Goal: Task Accomplishment & Management: Use online tool/utility

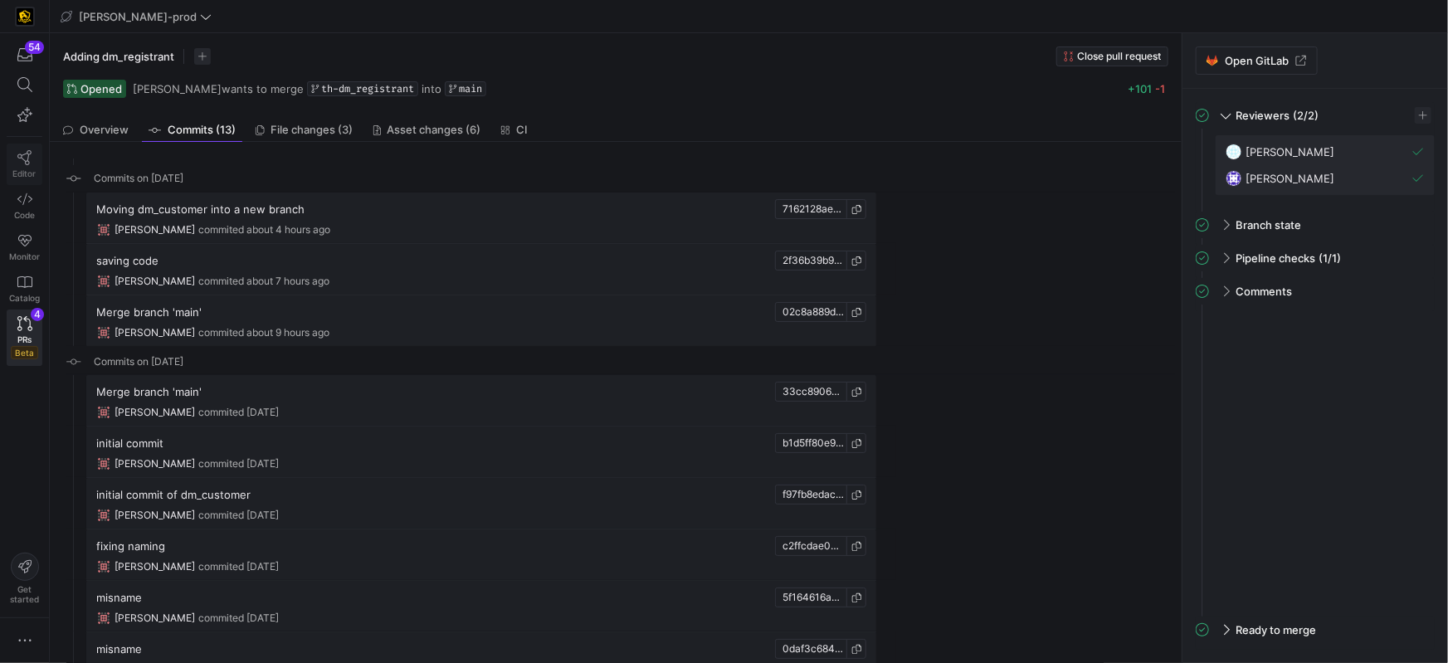
click at [26, 169] on span "Editor" at bounding box center [24, 173] width 23 height 10
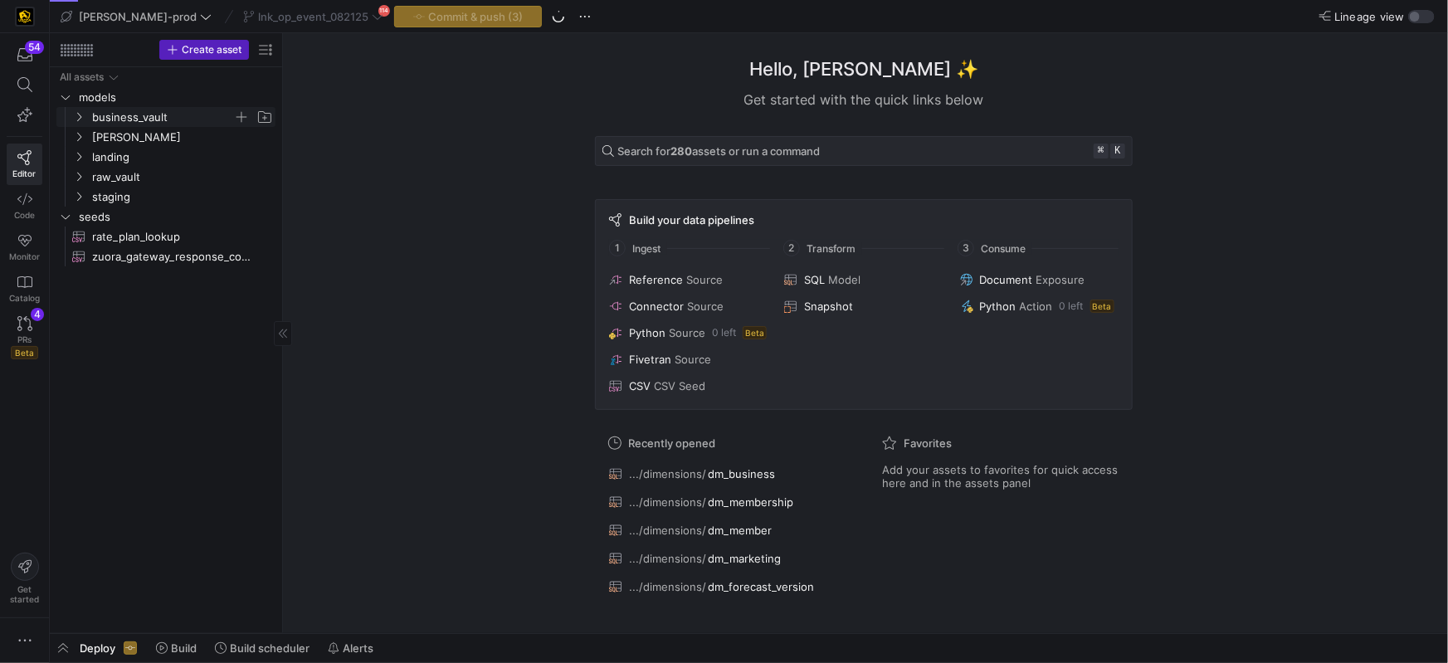
click at [129, 115] on span "business_vault" at bounding box center [162, 117] width 141 height 19
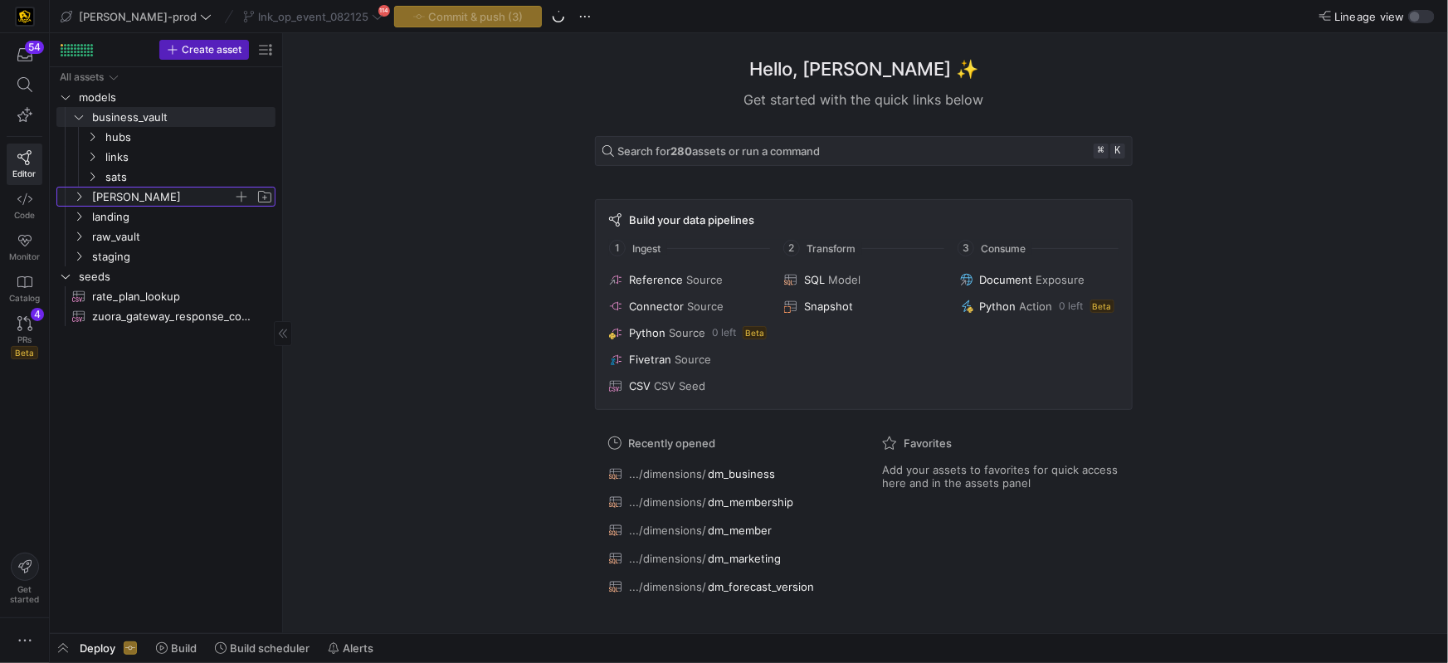
click at [97, 198] on span "[PERSON_NAME]" at bounding box center [162, 197] width 141 height 19
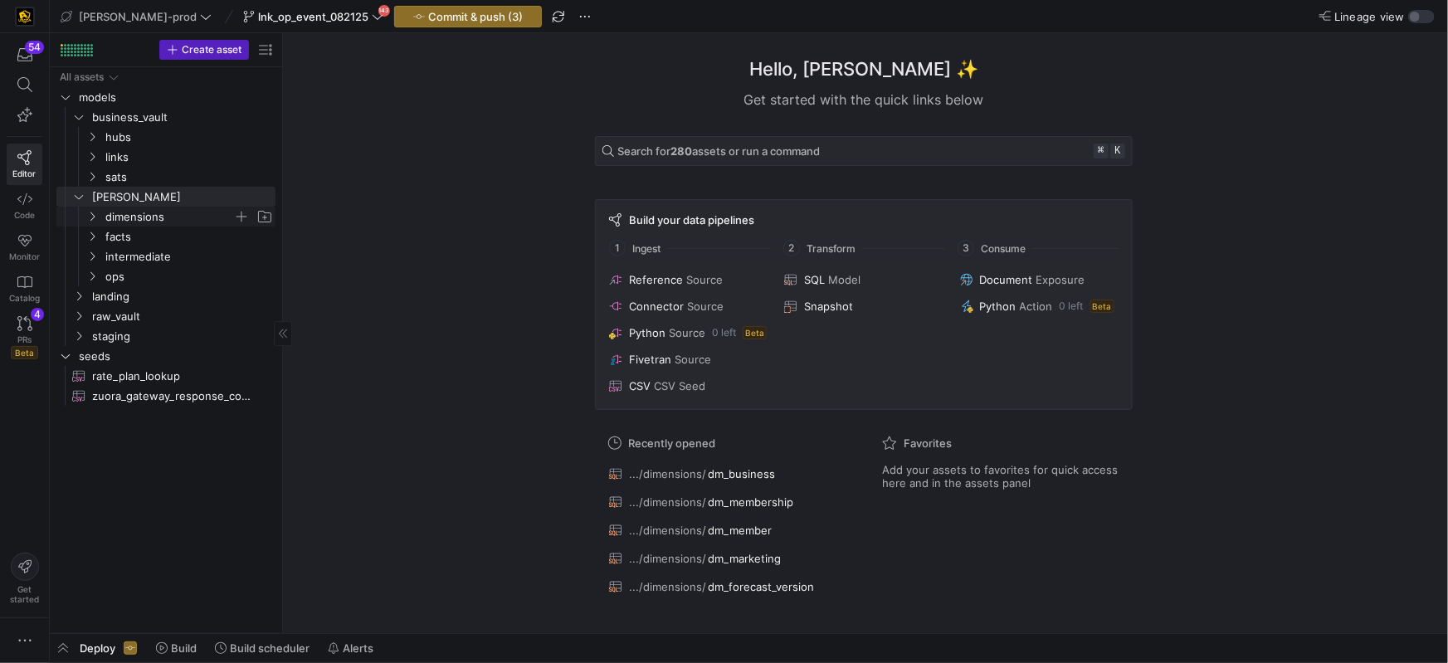
click at [93, 216] on icon "Press SPACE to select this row." at bounding box center [92, 217] width 12 height 10
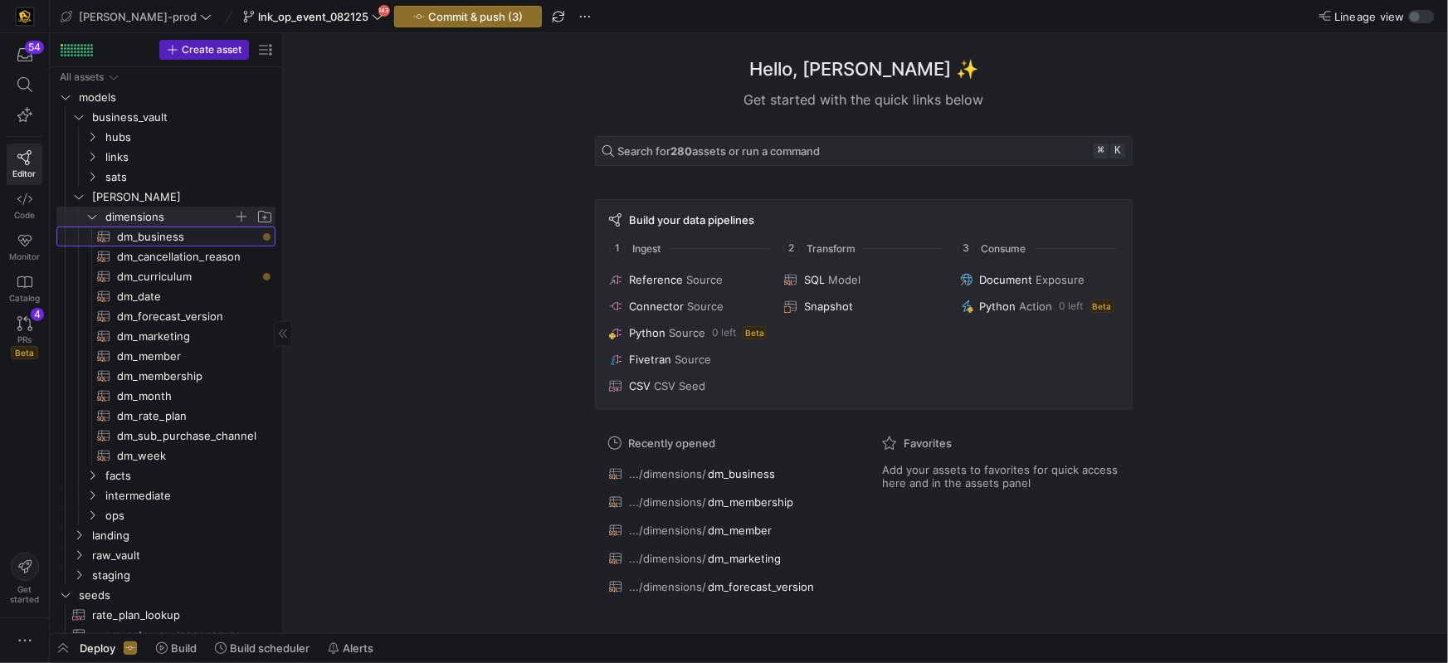
click at [149, 232] on span "dm_business​​​​​​​​​​" at bounding box center [186, 236] width 139 height 19
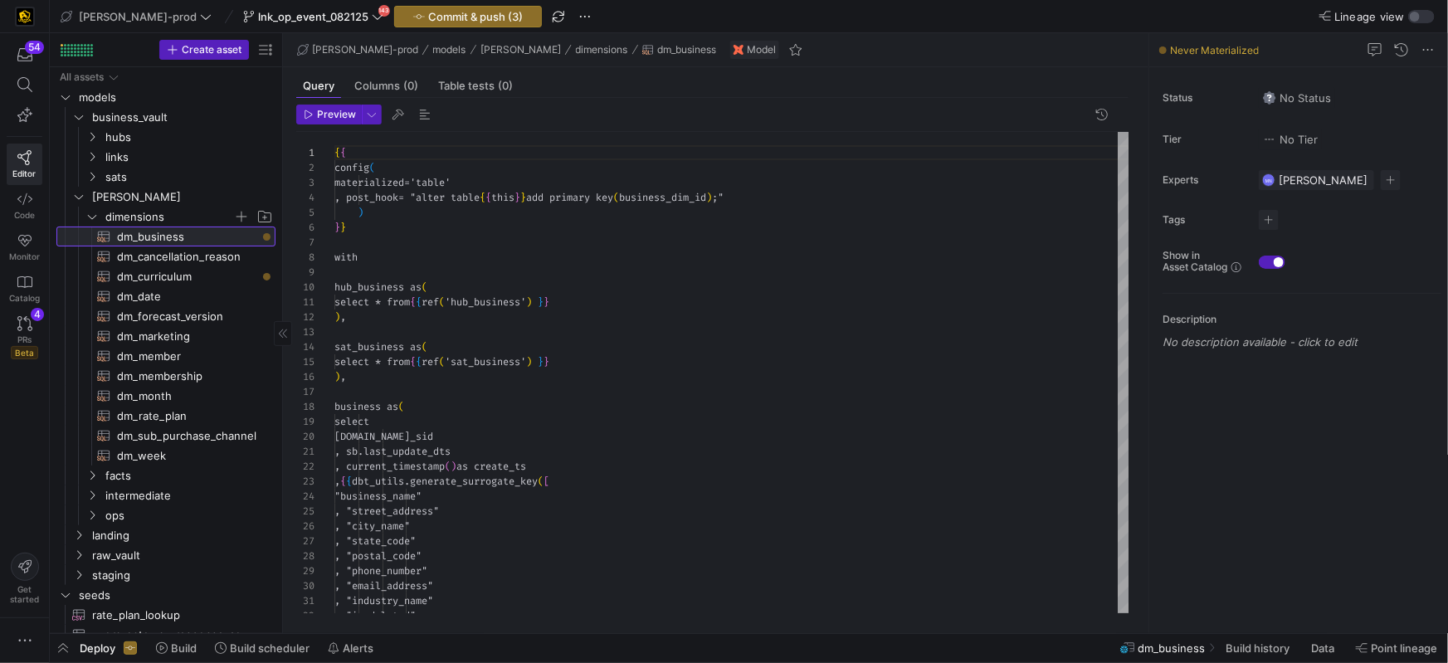
scroll to position [149, 0]
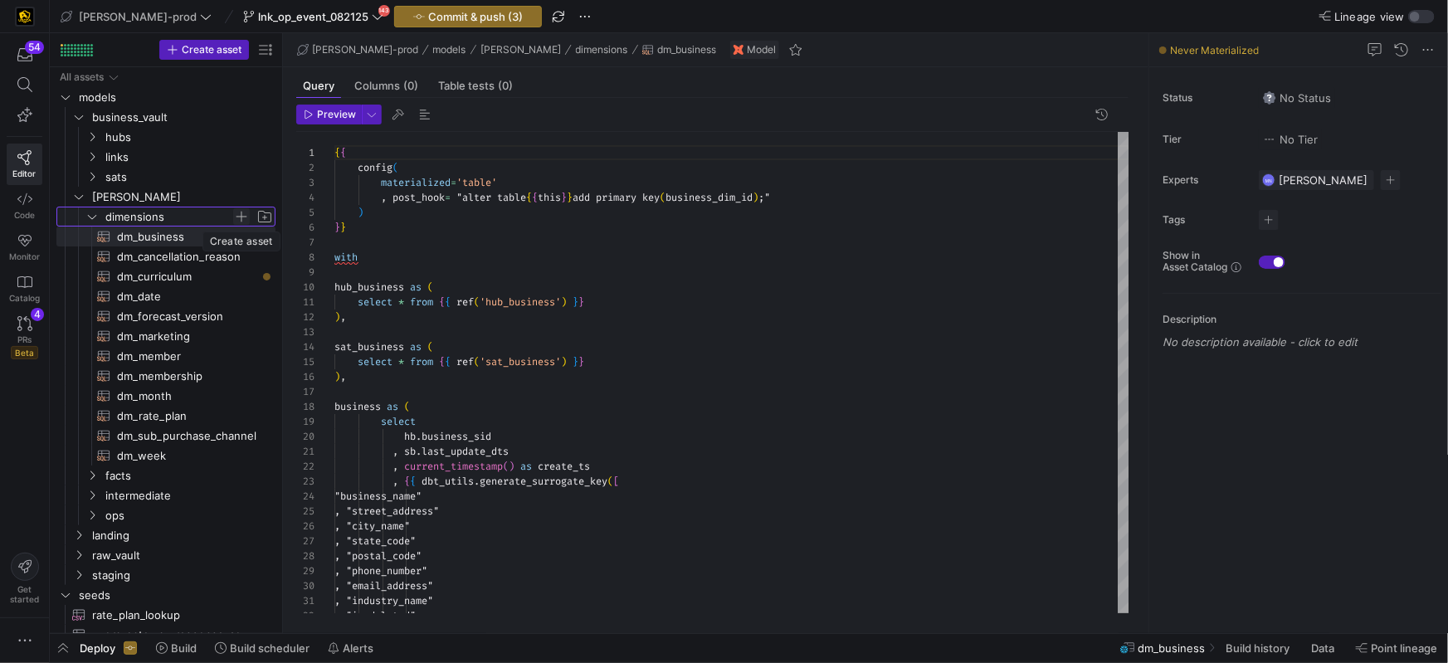
click at [241, 215] on span "Press SPACE to select this row." at bounding box center [241, 216] width 17 height 17
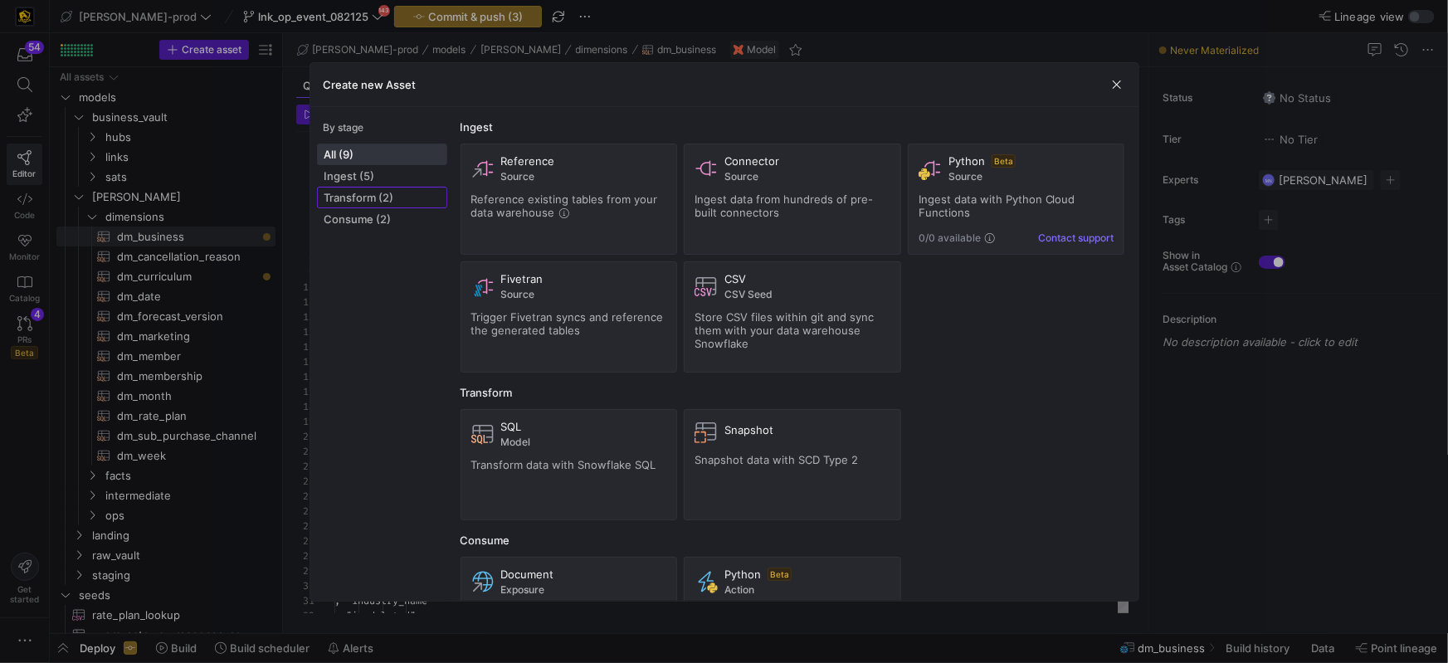
click at [374, 198] on span "Transform (2)" at bounding box center [382, 197] width 115 height 13
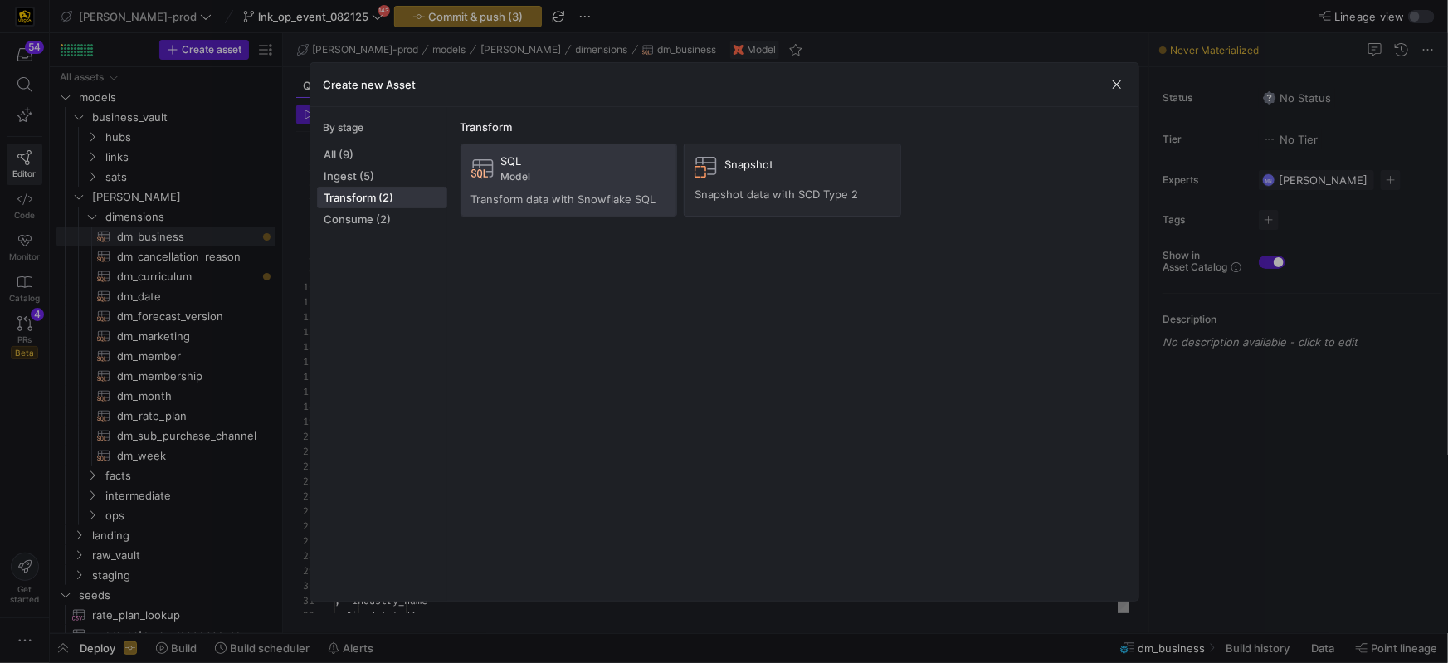
click at [569, 168] on div "SQL Model" at bounding box center [584, 168] width 166 height 28
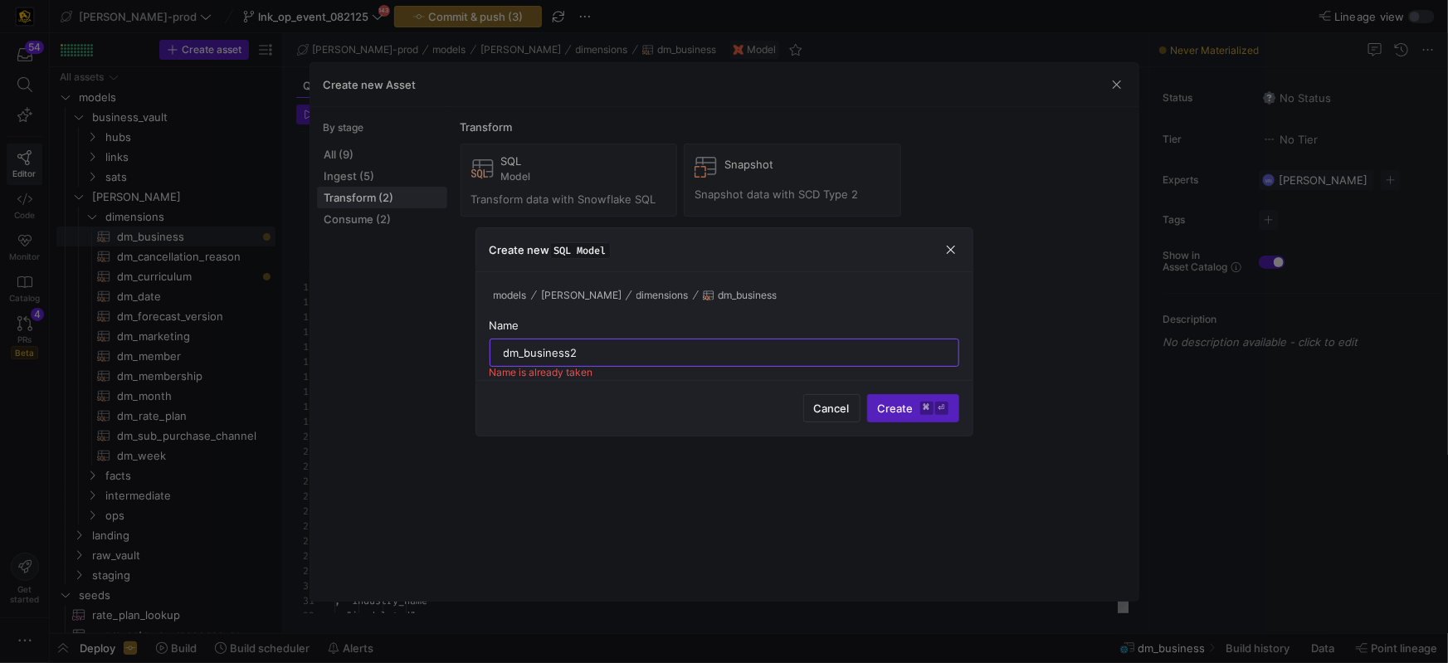
type input "dm_business2"
click at [867, 394] on button "Create ⌘ ⏎" at bounding box center [913, 408] width 92 height 28
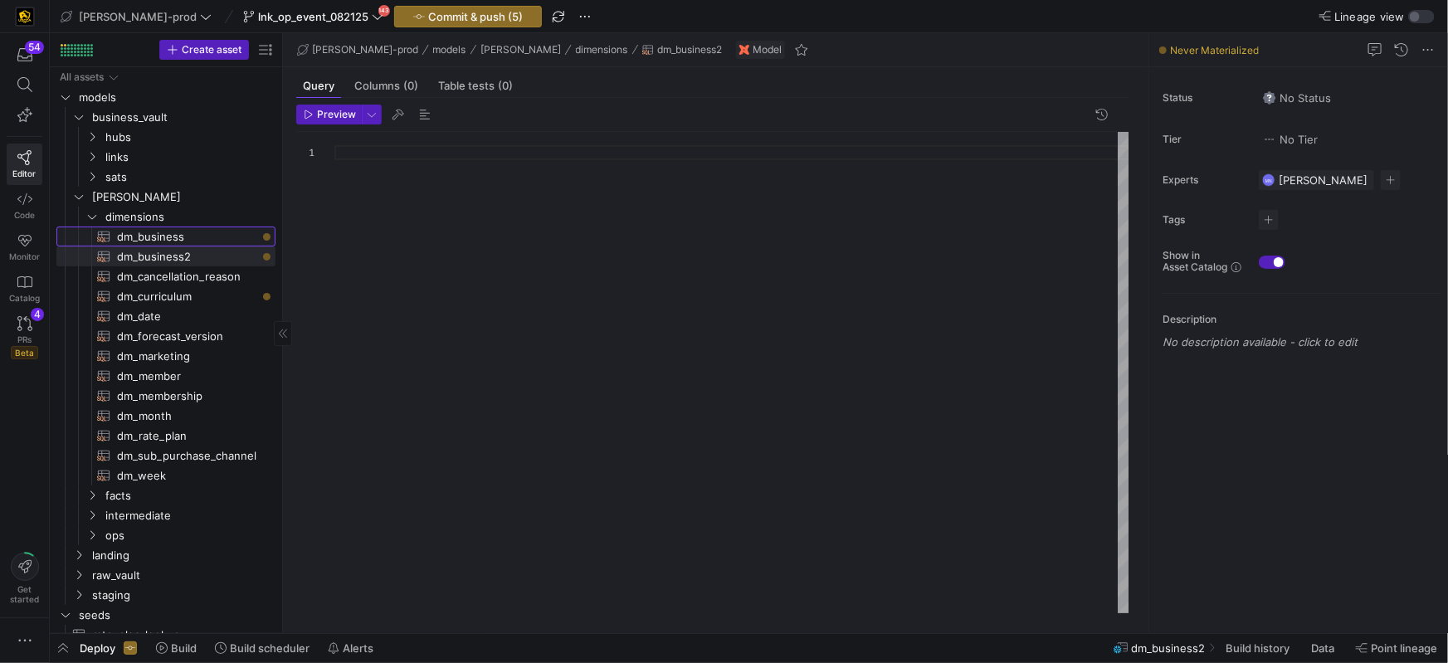
click at [144, 233] on span "dm_business​​​​​​​​​​" at bounding box center [186, 236] width 139 height 19
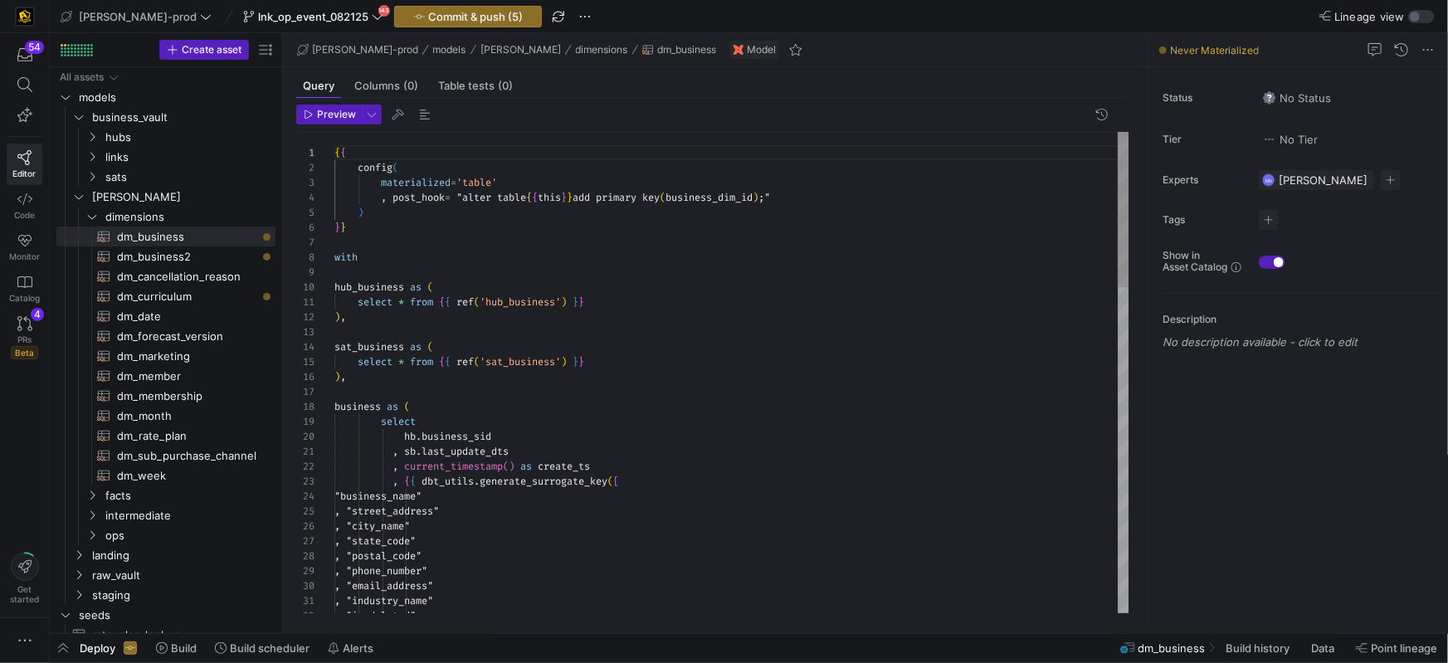
scroll to position [104, 24]
type textarea "{{ config( materialized='table' , post_hook= "alter table {{ this }} add primar…"
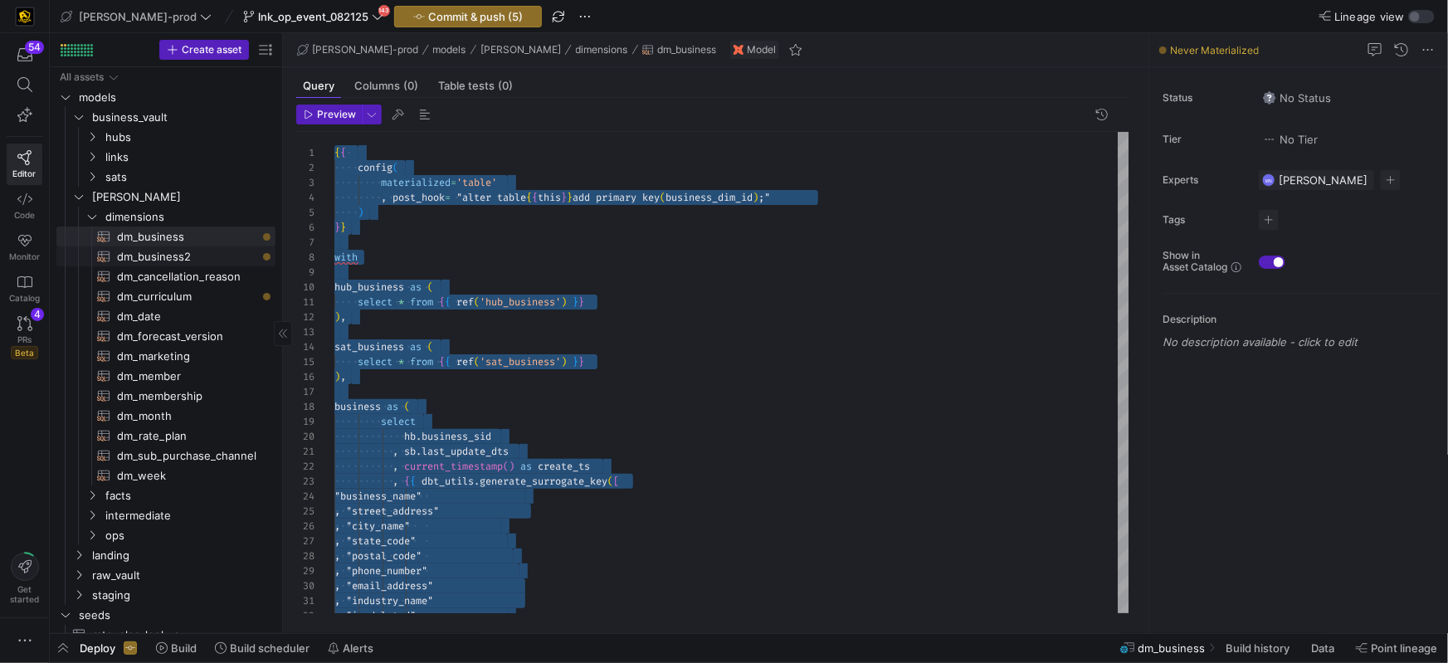
click at [144, 248] on span "dm_business2​​​​​​​​​​" at bounding box center [186, 256] width 139 height 19
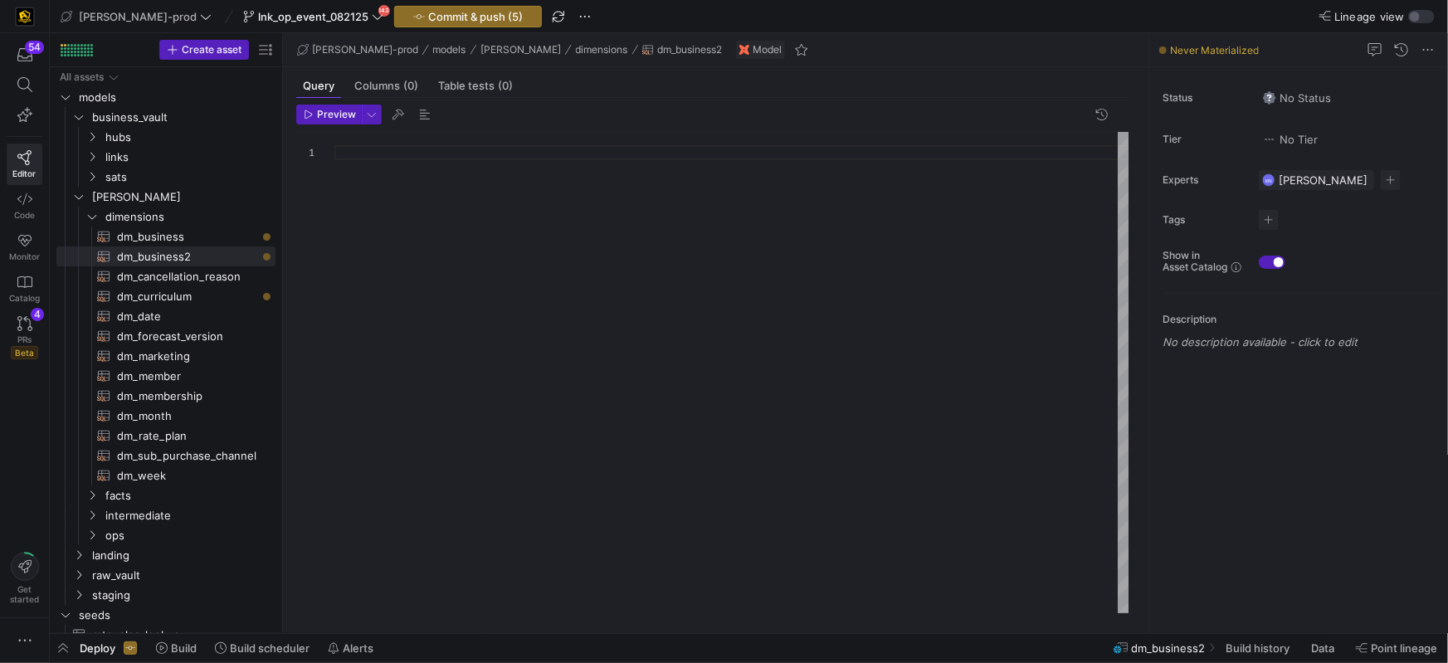
click at [437, 246] on div at bounding box center [732, 372] width 795 height 481
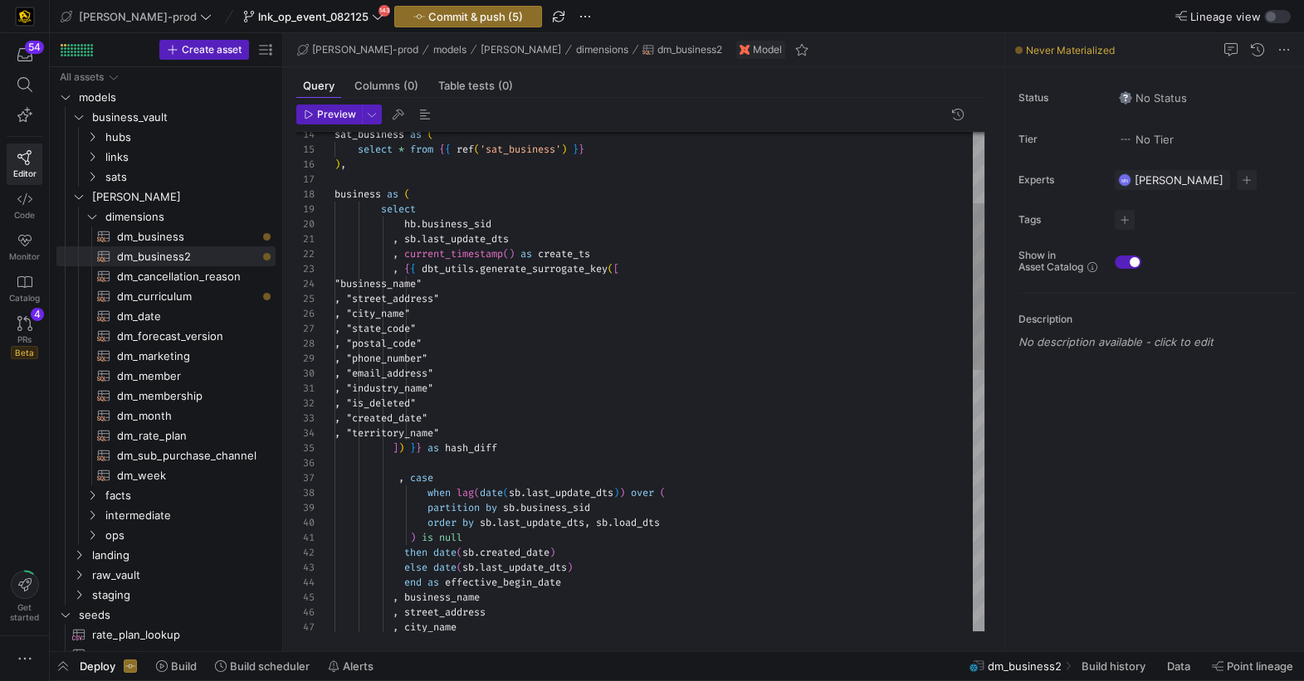
scroll to position [45, 185]
click at [692, 286] on div ", "city_name" , "state_code" , "postal_code" , "phone_number" , "email_address"…" at bounding box center [660, 665] width 650 height 1492
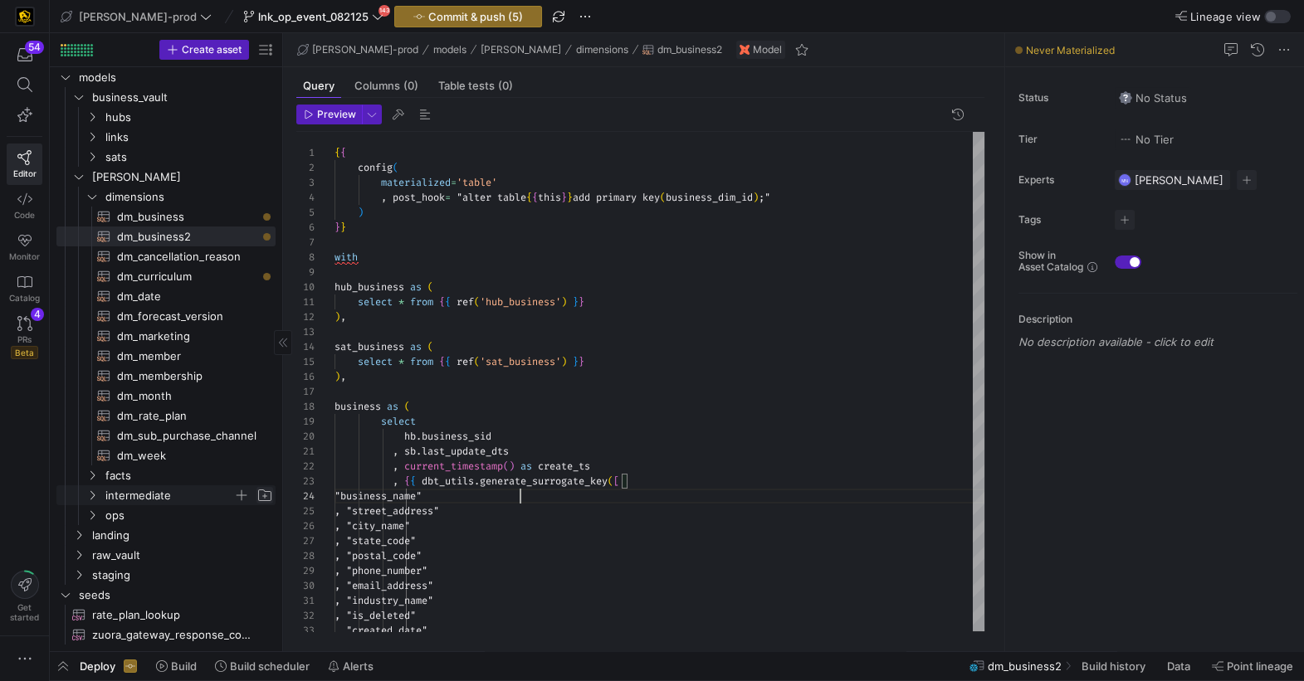
scroll to position [0, 0]
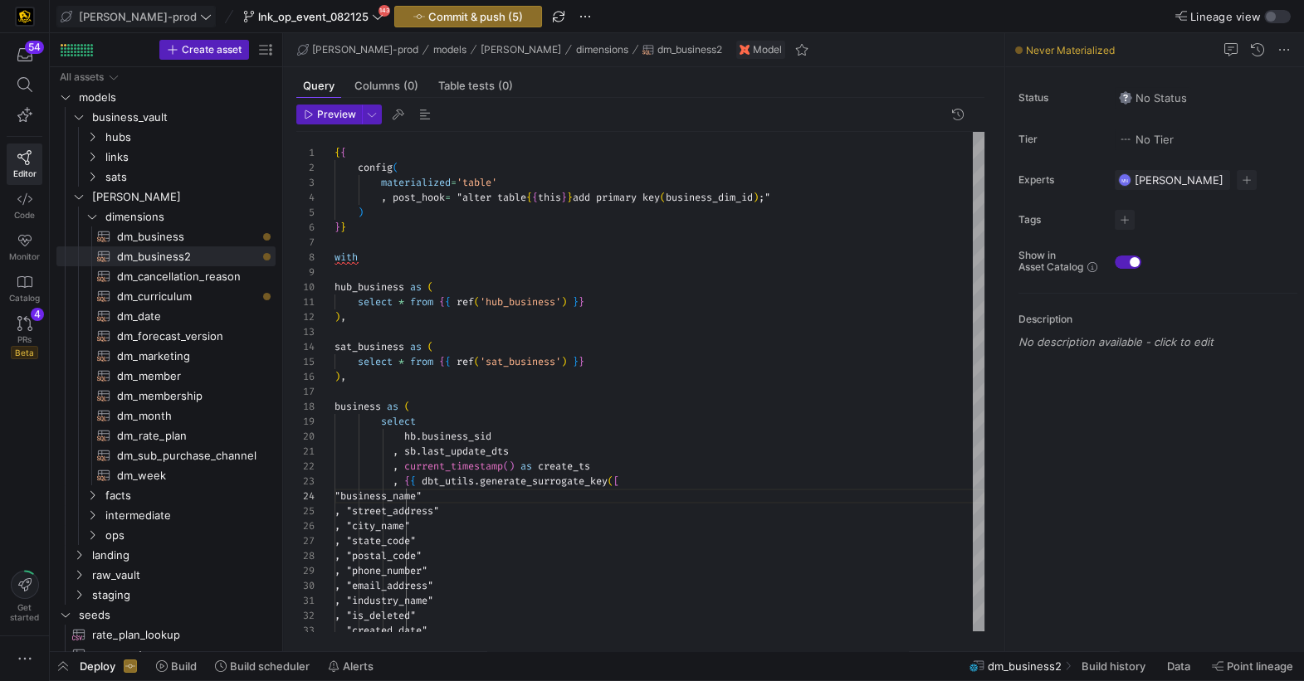
click at [163, 19] on span at bounding box center [136, 17] width 158 height 20
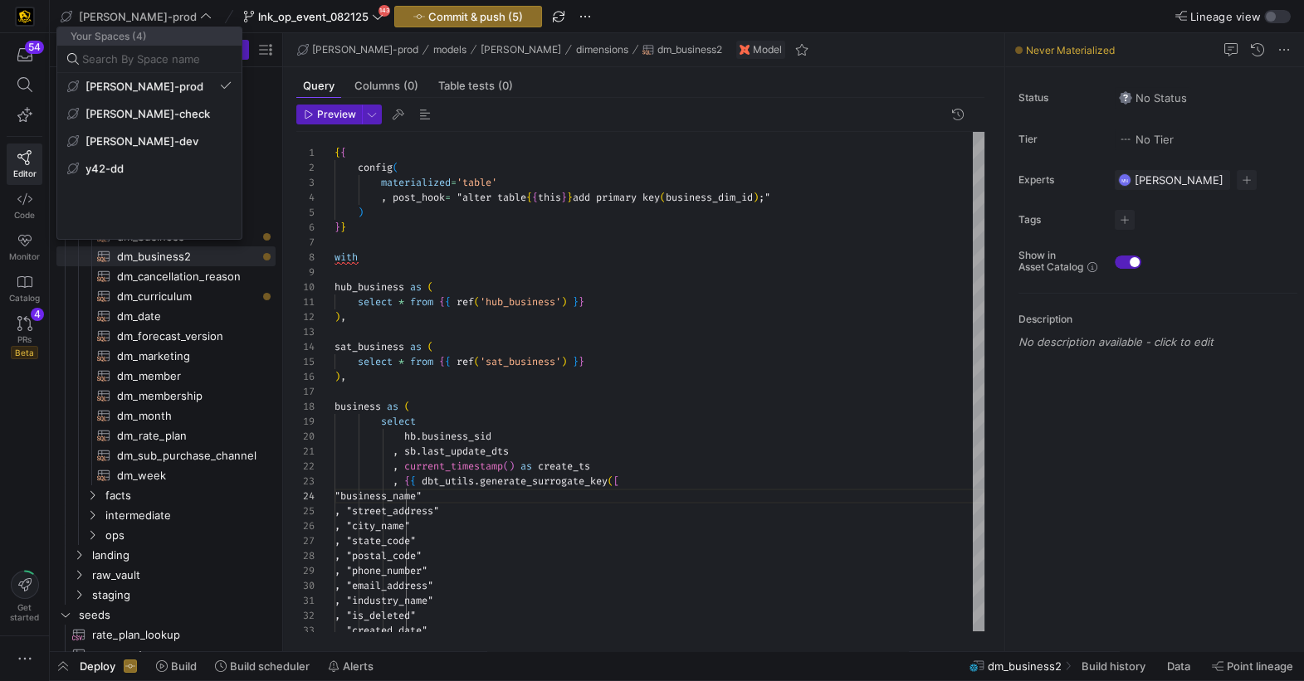
drag, startPoint x: 661, startPoint y: 386, endPoint x: 652, endPoint y: 381, distance: 10.4
click at [661, 386] on div at bounding box center [652, 340] width 1304 height 681
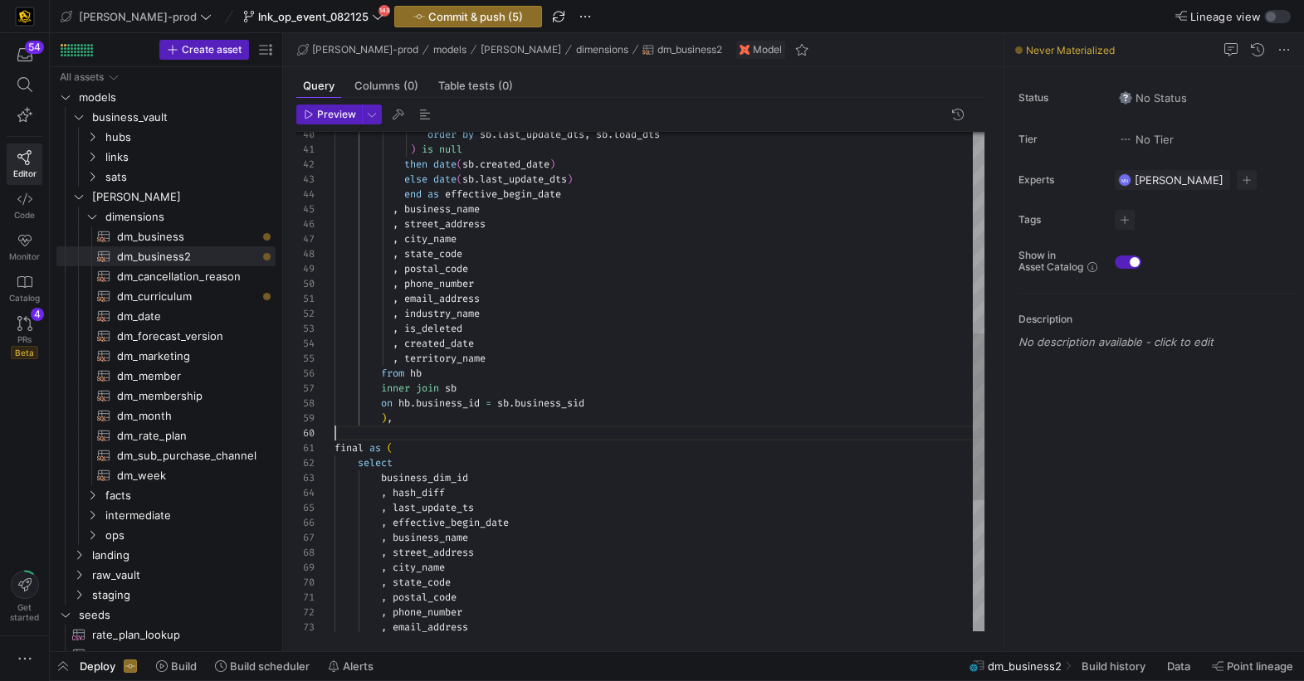
scroll to position [134, 0]
drag, startPoint x: 361, startPoint y: 430, endPoint x: 507, endPoint y: 432, distance: 146.1
click at [361, 430] on div at bounding box center [660, 433] width 650 height 15
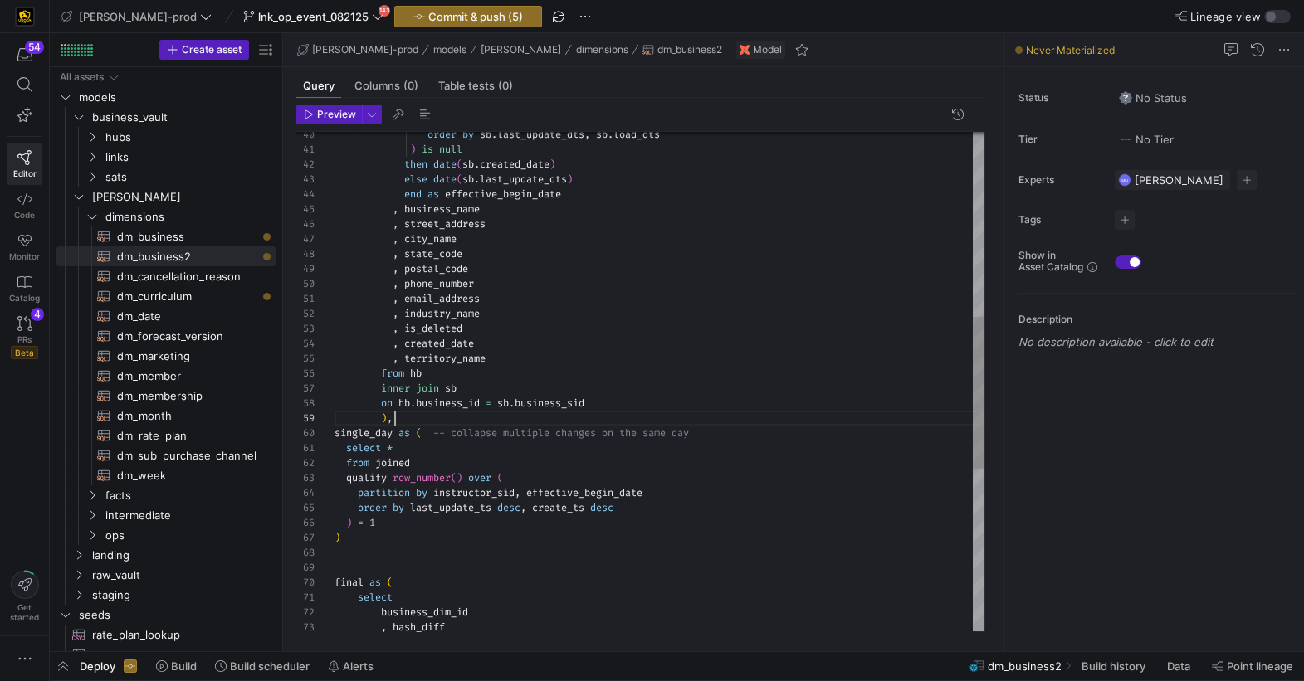
scroll to position [120, 59]
drag, startPoint x: 493, startPoint y: 422, endPoint x: 510, endPoint y: 418, distance: 17.9
click at [493, 422] on div ") ," at bounding box center [660, 418] width 650 height 15
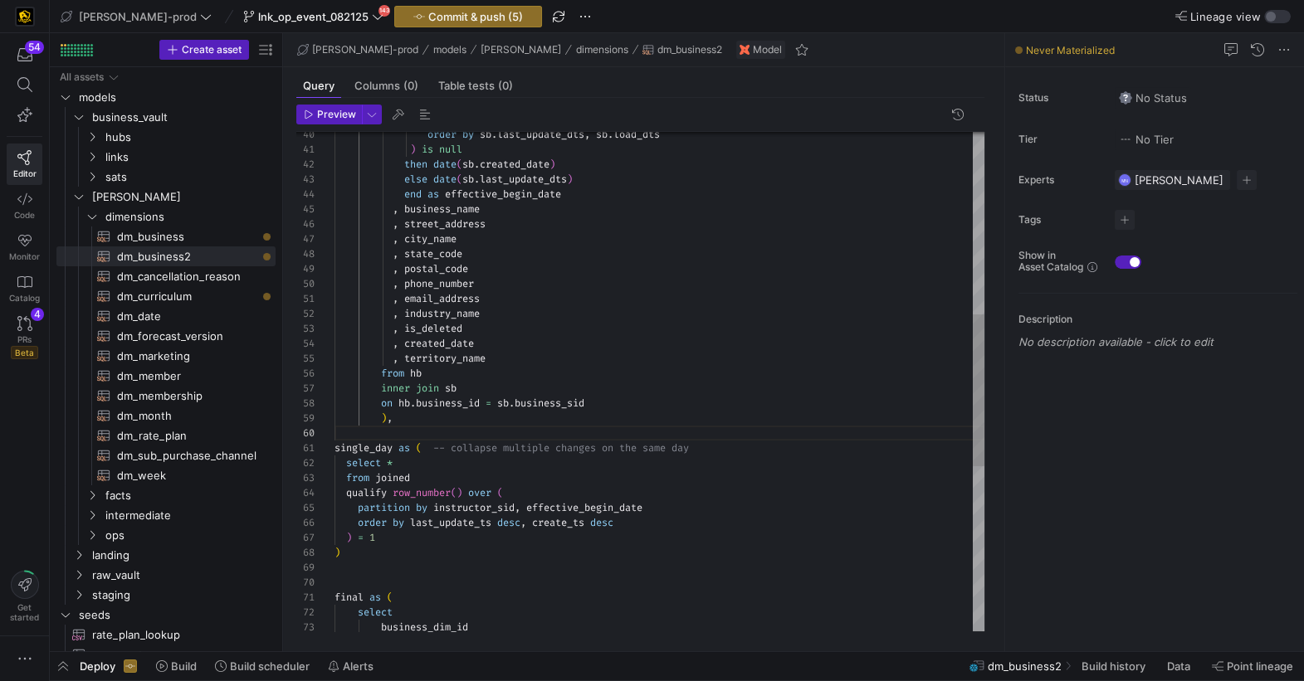
scroll to position [59, 167]
drag, startPoint x: 501, startPoint y: 509, endPoint x: 656, endPoint y: 501, distance: 154.6
click at [501, 509] on span "instructor_sid" at bounding box center [473, 507] width 81 height 13
type textarea "single_day as ( -- collapse multiple changes on the same day select * from join…"
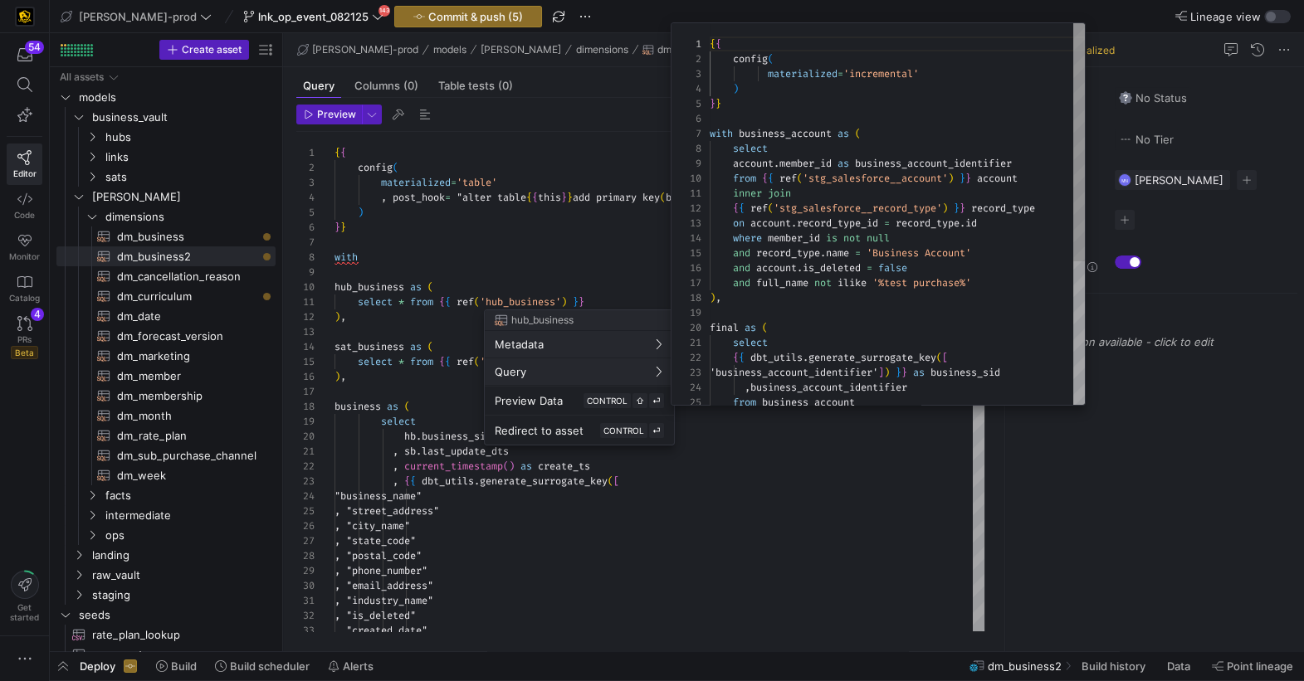
scroll to position [149, 0]
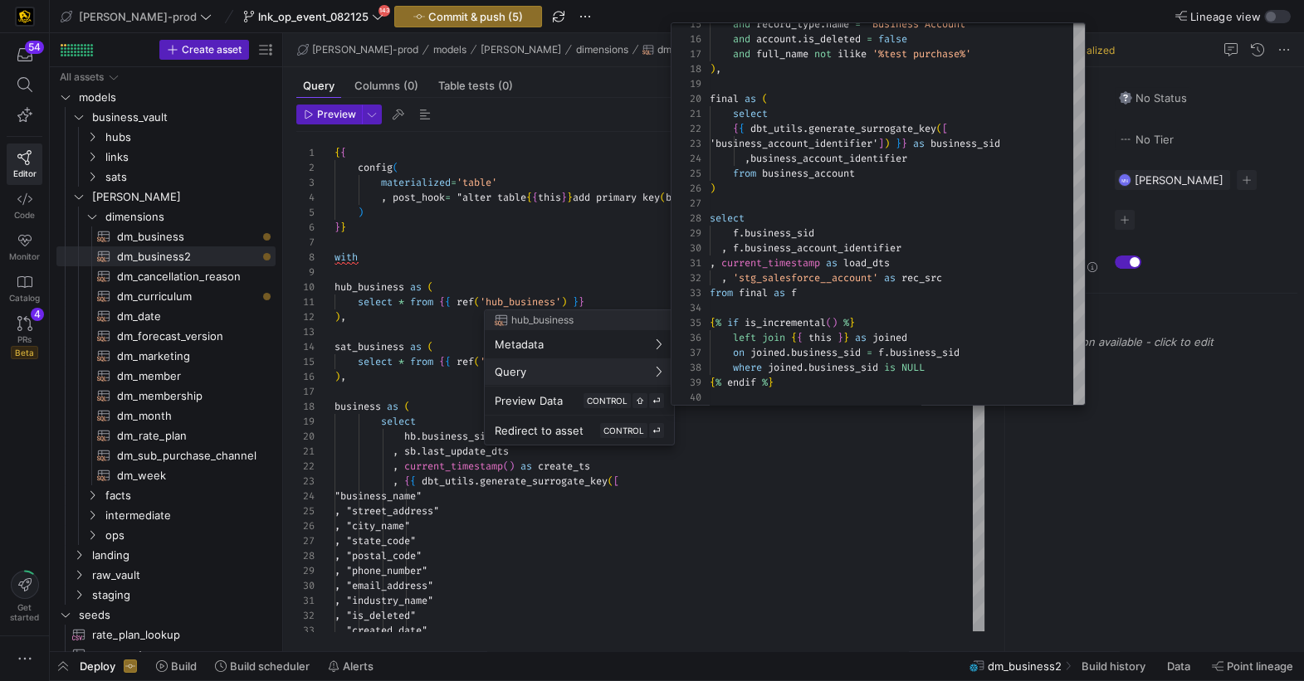
click at [613, 257] on div at bounding box center [652, 340] width 1304 height 681
click at [429, 382] on div at bounding box center [652, 340] width 1304 height 681
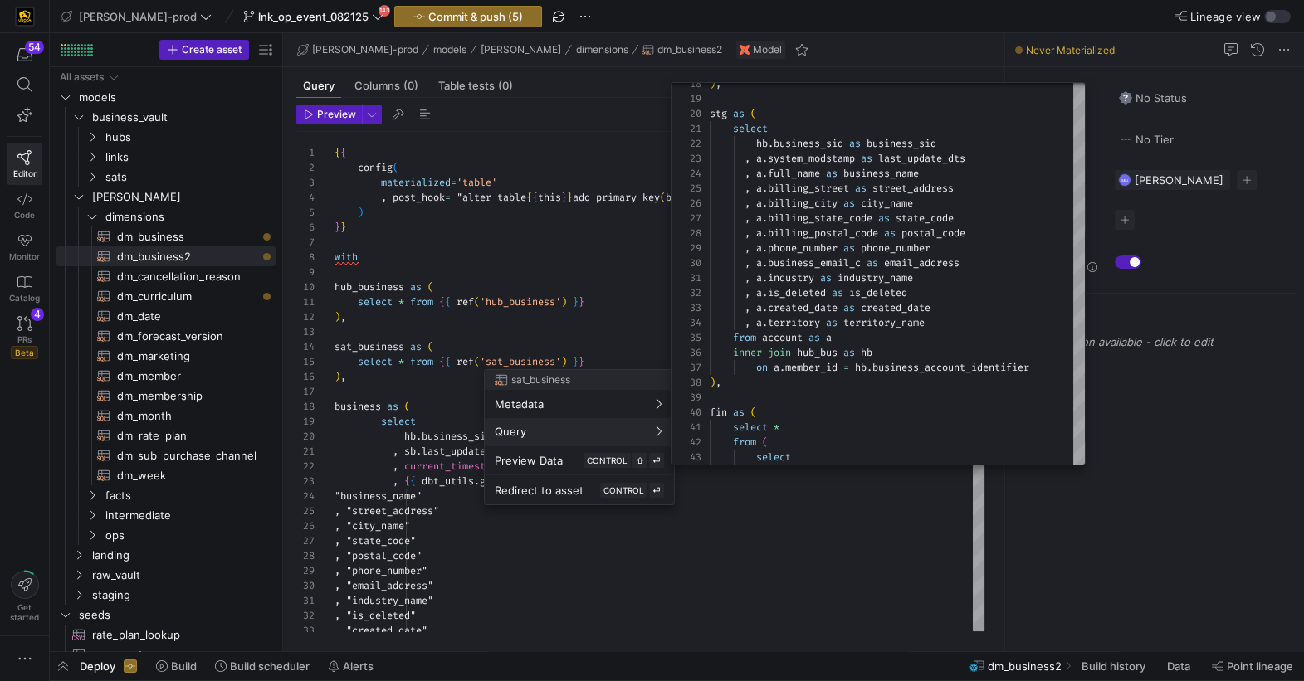
click at [812, 540] on div at bounding box center [652, 340] width 1304 height 681
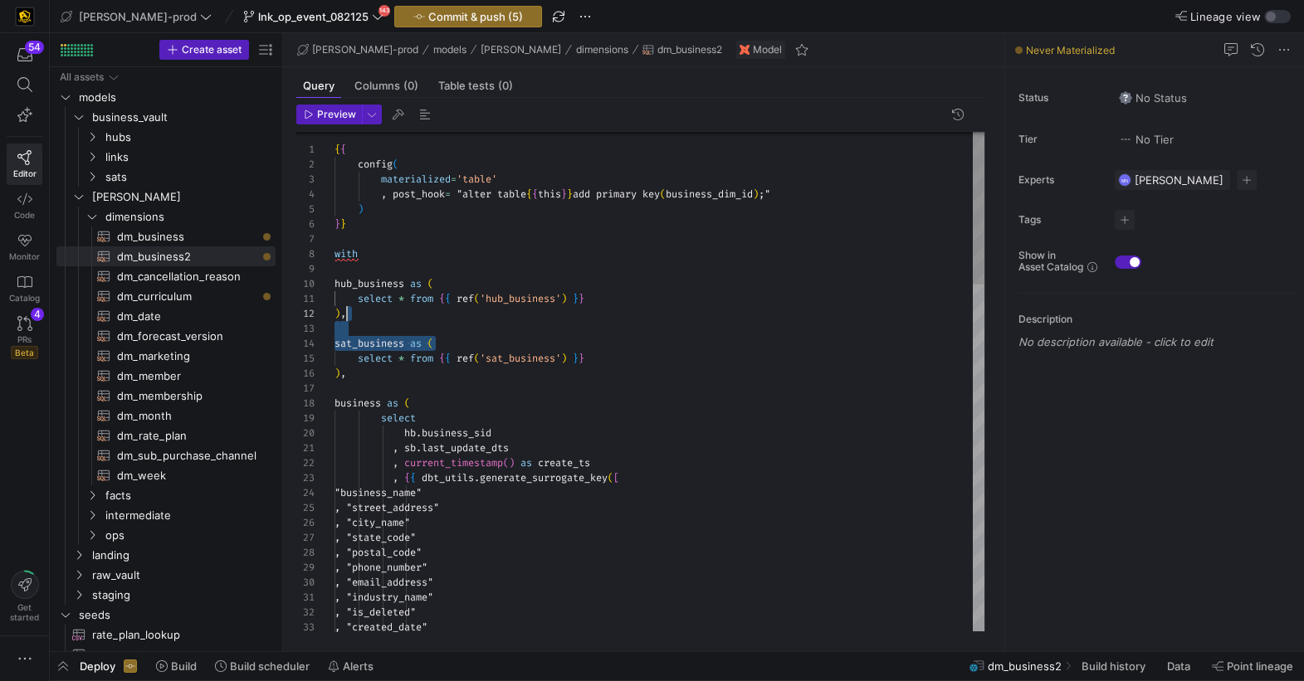
scroll to position [0, 256]
drag, startPoint x: 794, startPoint y: 346, endPoint x: 815, endPoint y: 301, distance: 49.7
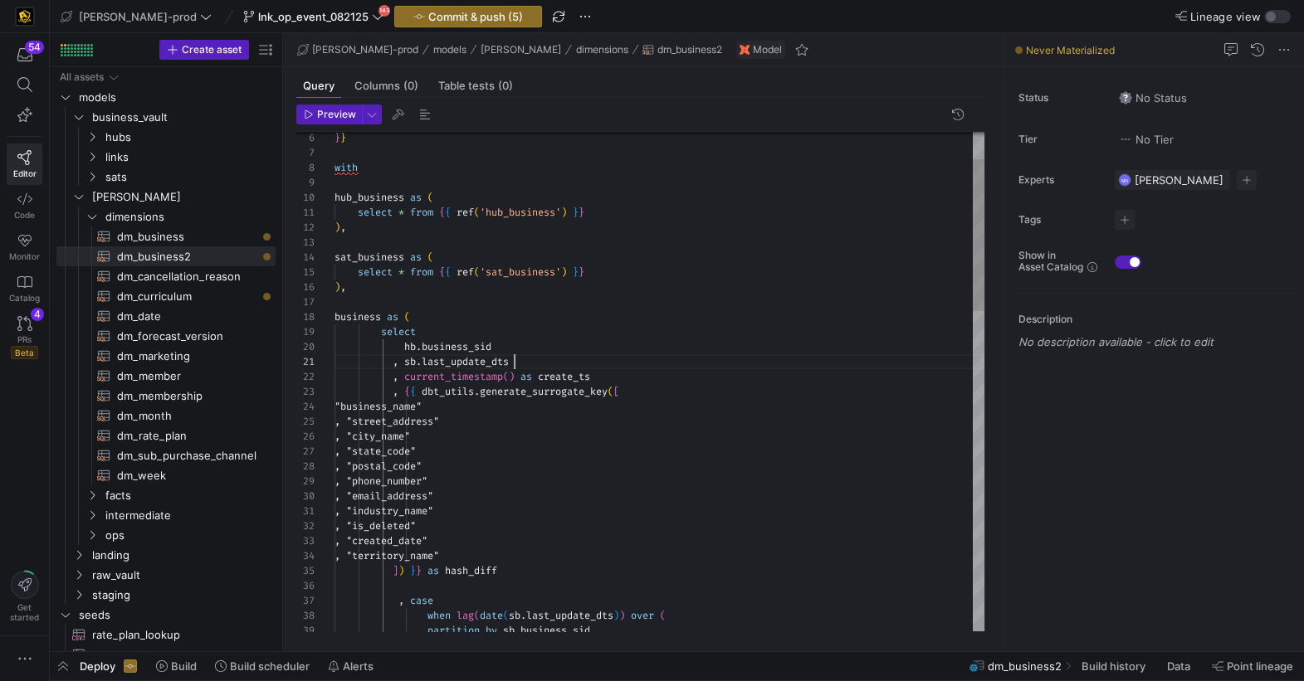
scroll to position [0, 178]
click at [747, 366] on div ", sb . last_update_dts" at bounding box center [660, 361] width 650 height 15
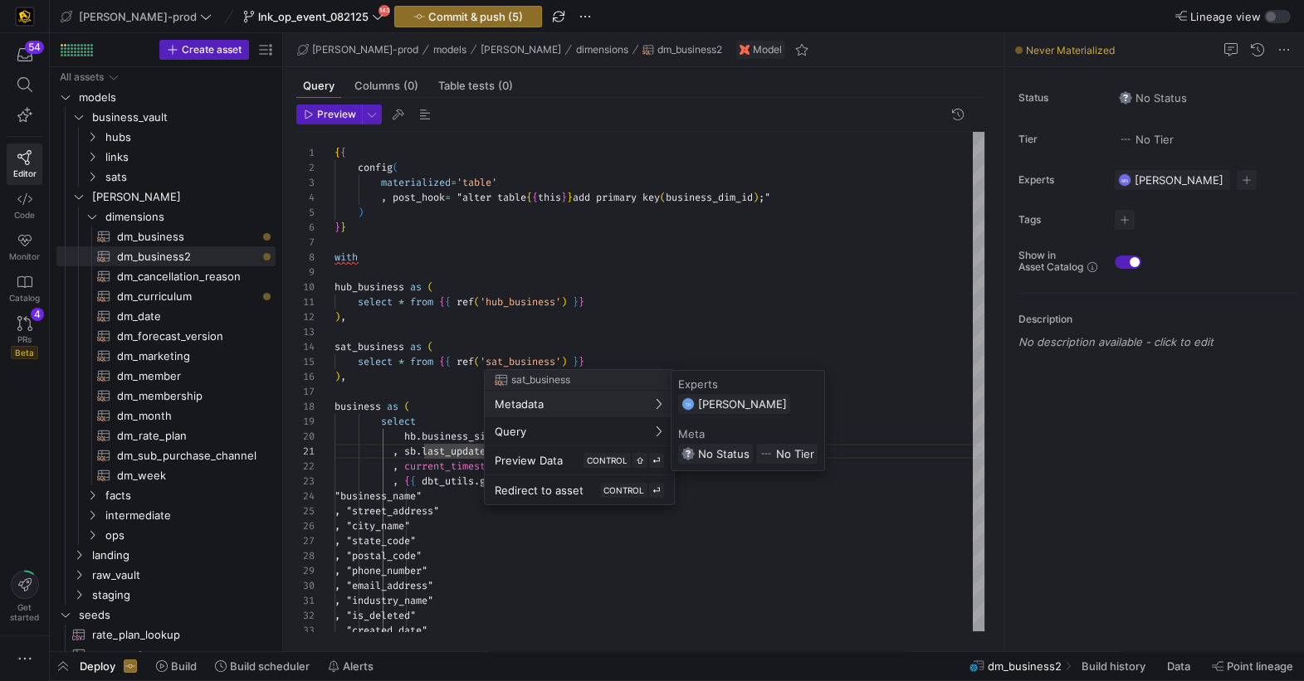
click at [574, 290] on div at bounding box center [652, 340] width 1304 height 681
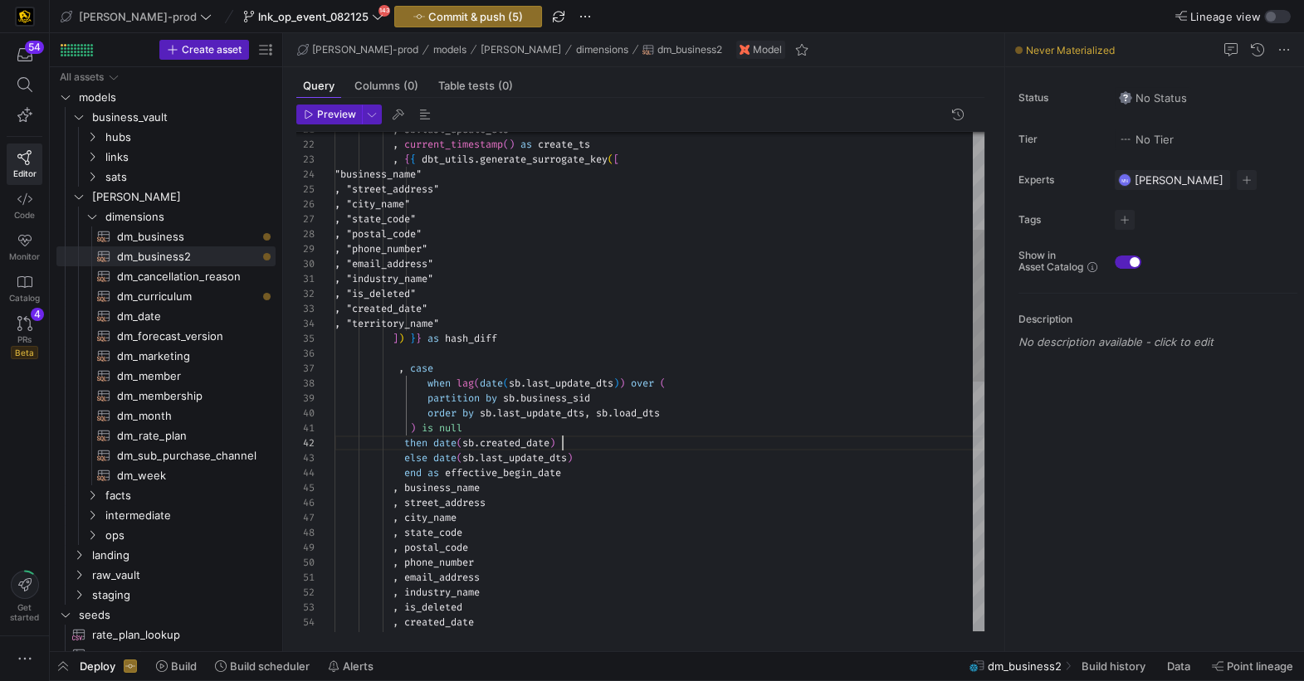
scroll to position [15, 227]
click at [629, 438] on div ", "created_date" , "industry_name" , "is_deleted" , "email_address" , "phone_nu…" at bounding box center [660, 631] width 650 height 1642
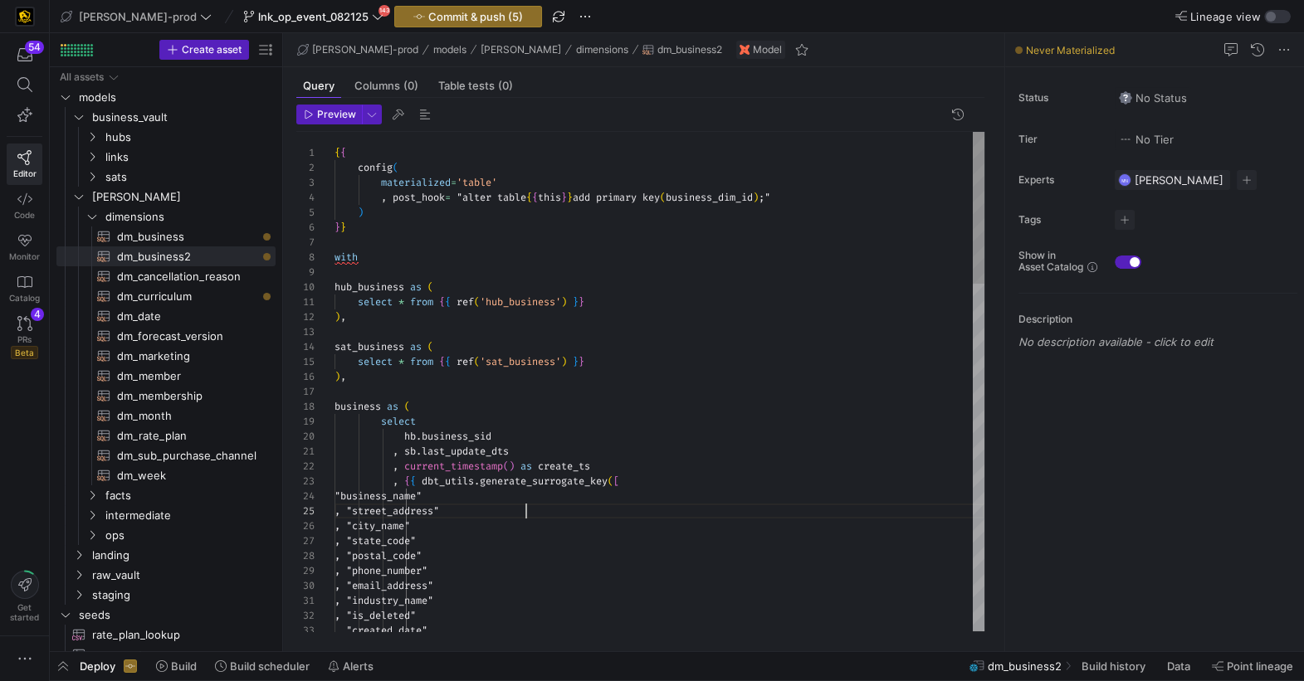
scroll to position [59, 191]
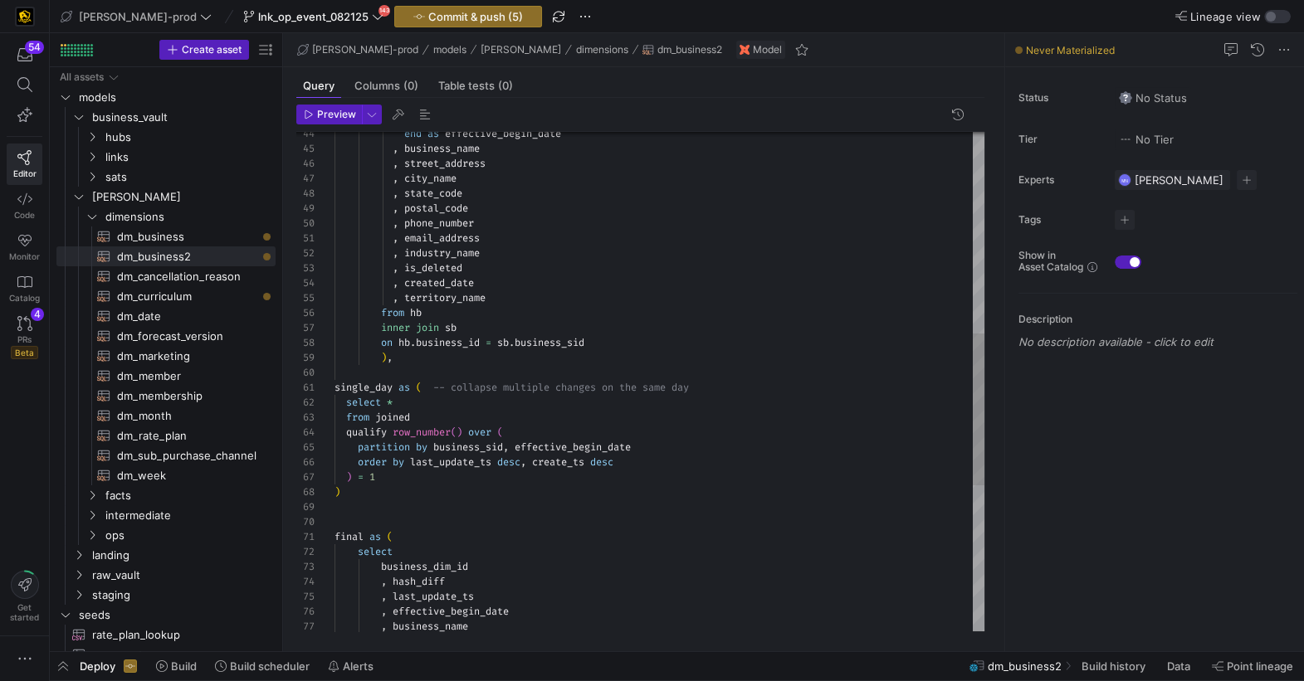
scroll to position [75, 185]
click at [518, 464] on div "end as effective_begin_date , business_name , street_address , city_name , stat…" at bounding box center [660, 291] width 650 height 1642
click at [510, 490] on div "end as effective_begin_date , business_name , street_address , city_name , stat…" at bounding box center [660, 291] width 650 height 1642
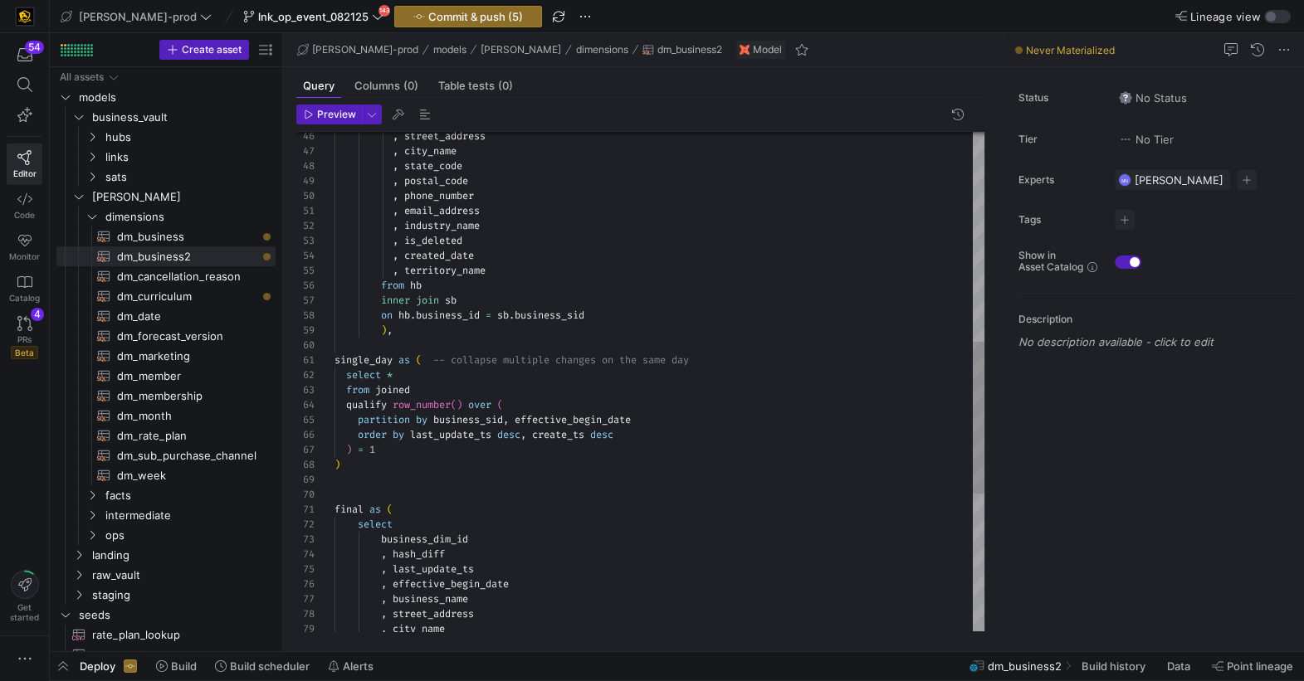
scroll to position [120, 0]
click at [365, 481] on div at bounding box center [660, 479] width 650 height 15
drag, startPoint x: 393, startPoint y: 361, endPoint x: 428, endPoint y: 428, distance: 76.1
click at [393, 361] on span "single_day" at bounding box center [364, 360] width 58 height 13
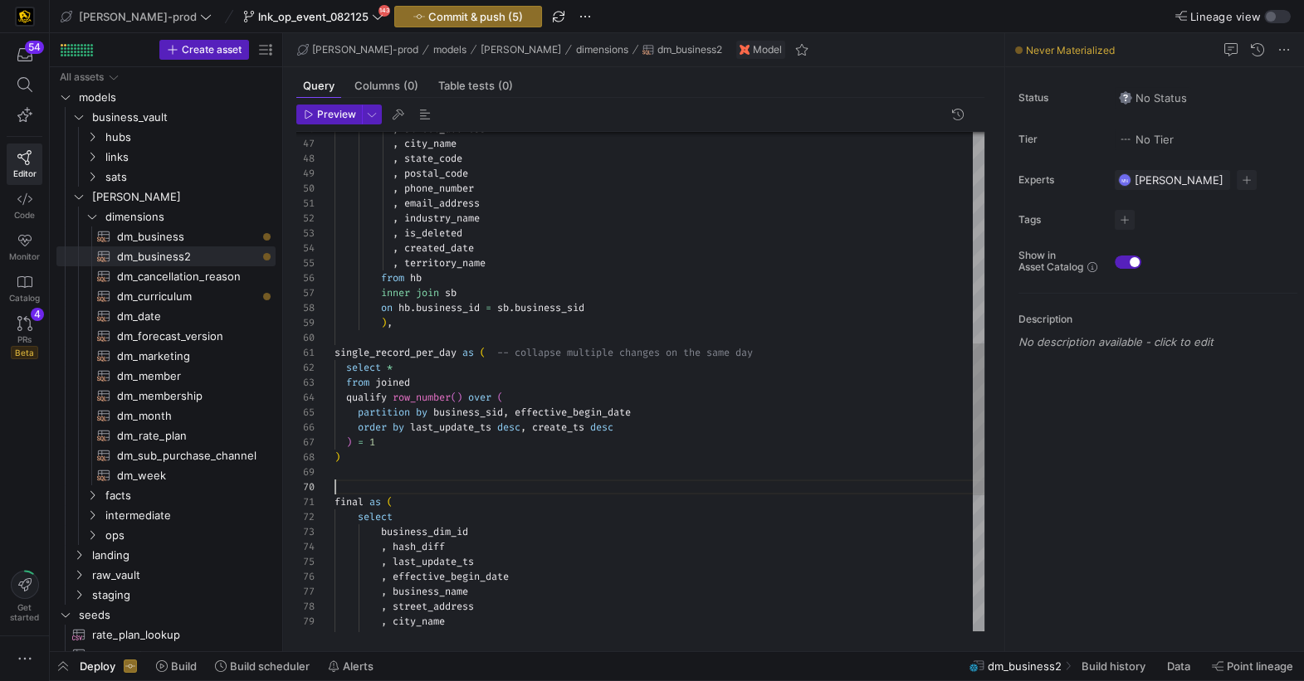
scroll to position [134, 0]
click at [427, 486] on div "single_record_per_day as ( -- collapse multiple changes on the same day select …" at bounding box center [660, 257] width 650 height 1642
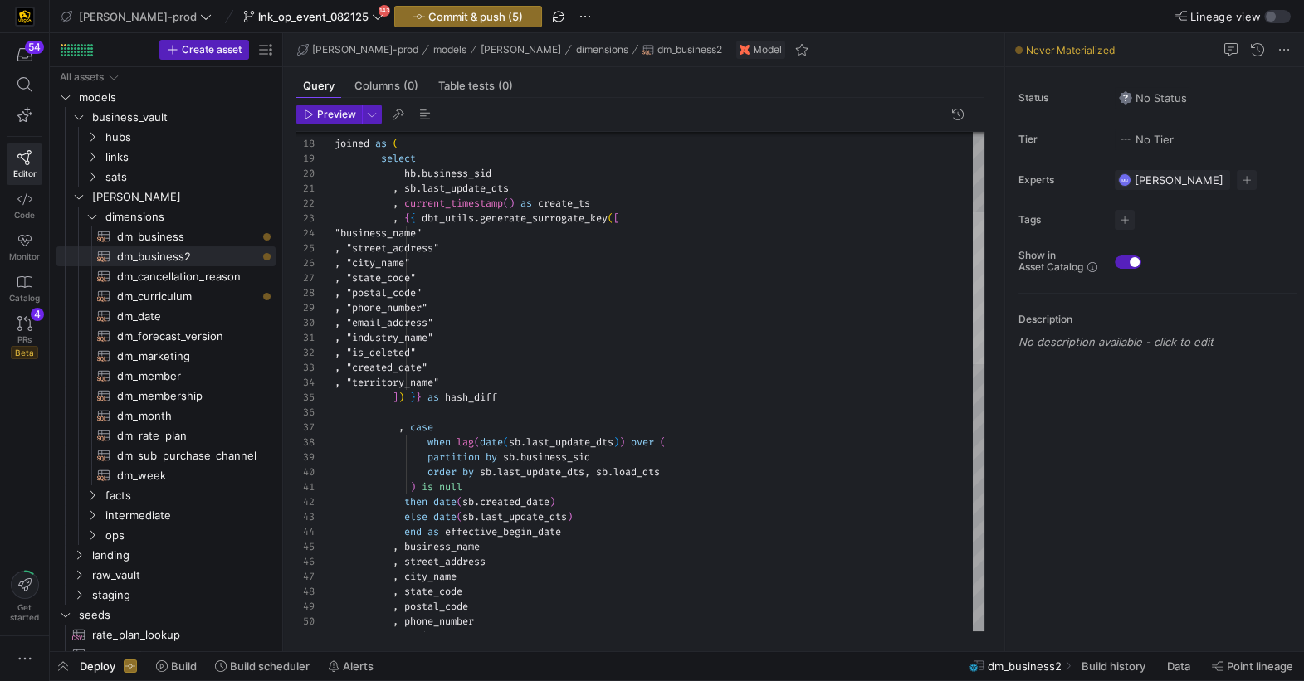
click at [973, 301] on div at bounding box center [979, 288] width 12 height 152
click at [395, 413] on div ", email_address , phone_number , postal_code , state_code , city_name , street_…" at bounding box center [660, 690] width 650 height 1642
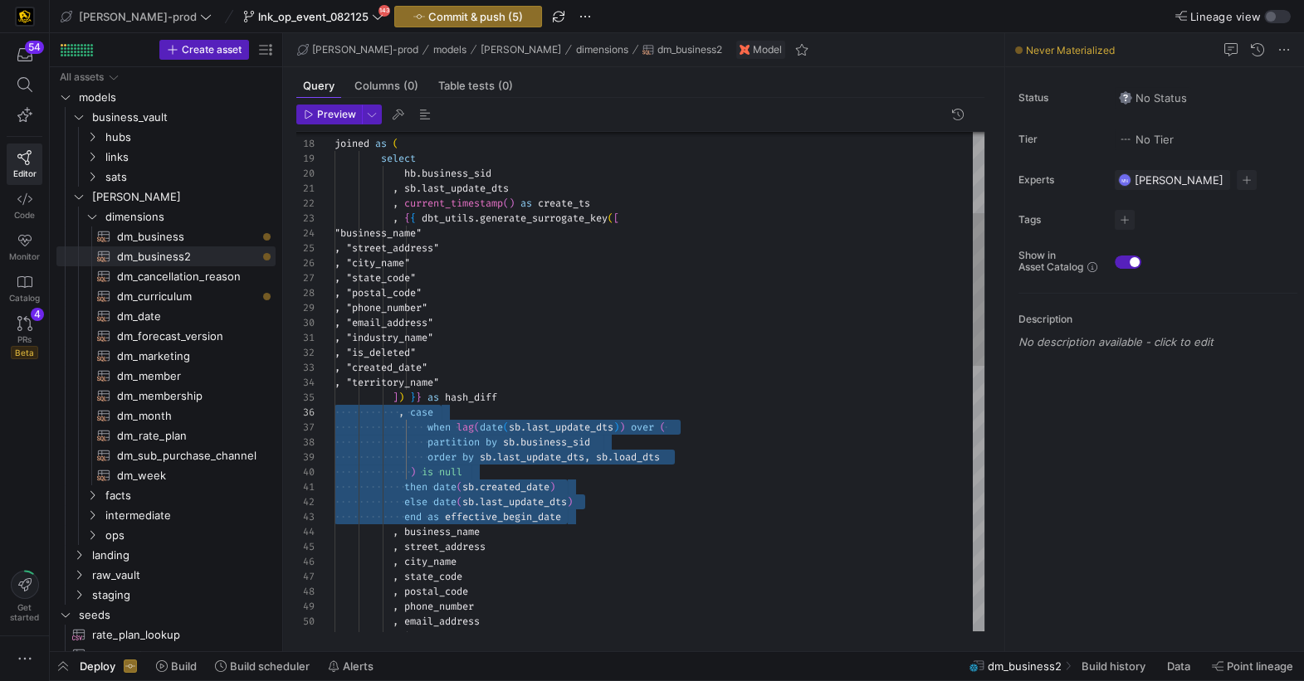
drag, startPoint x: 588, startPoint y: 516, endPoint x: 285, endPoint y: 405, distance: 322.7
click at [335, 405] on div ", email_address , phone_number , postal_code , state_code , city_name , street_…" at bounding box center [660, 682] width 650 height 1627
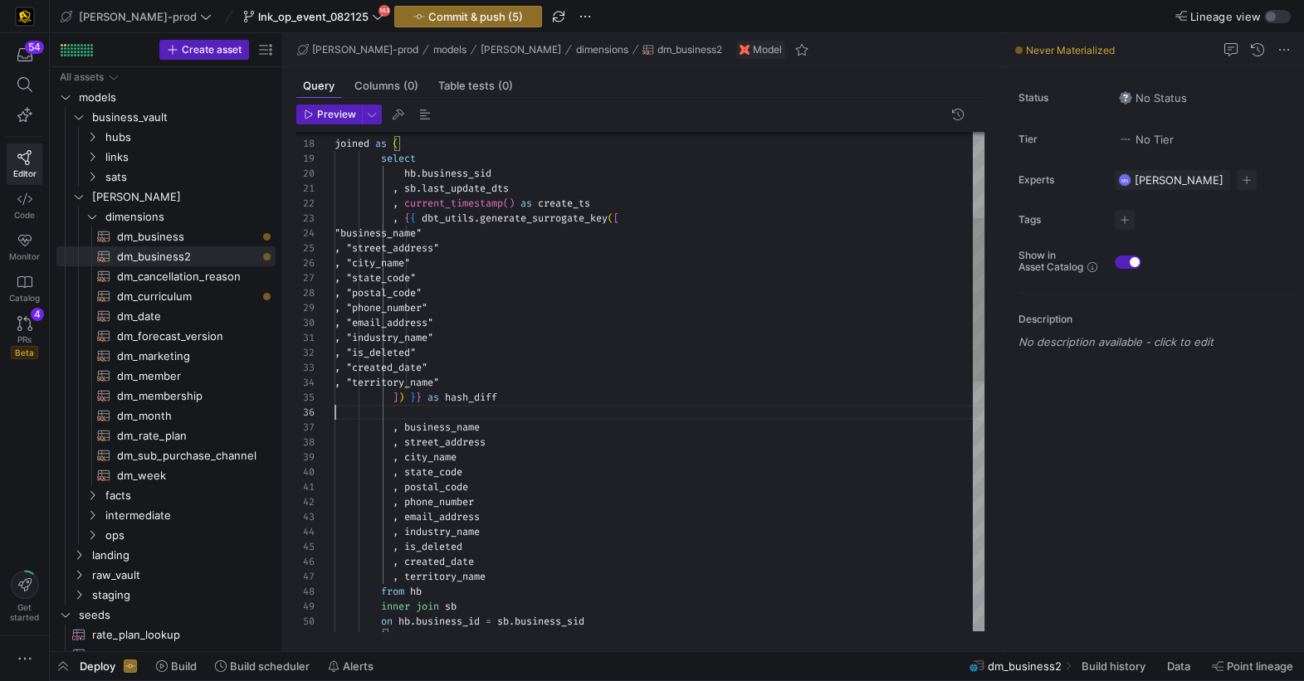
scroll to position [59, 167]
click at [679, 395] on div ", email_address , phone_number , postal_code , state_code , city_name , street_…" at bounding box center [660, 622] width 650 height 1507
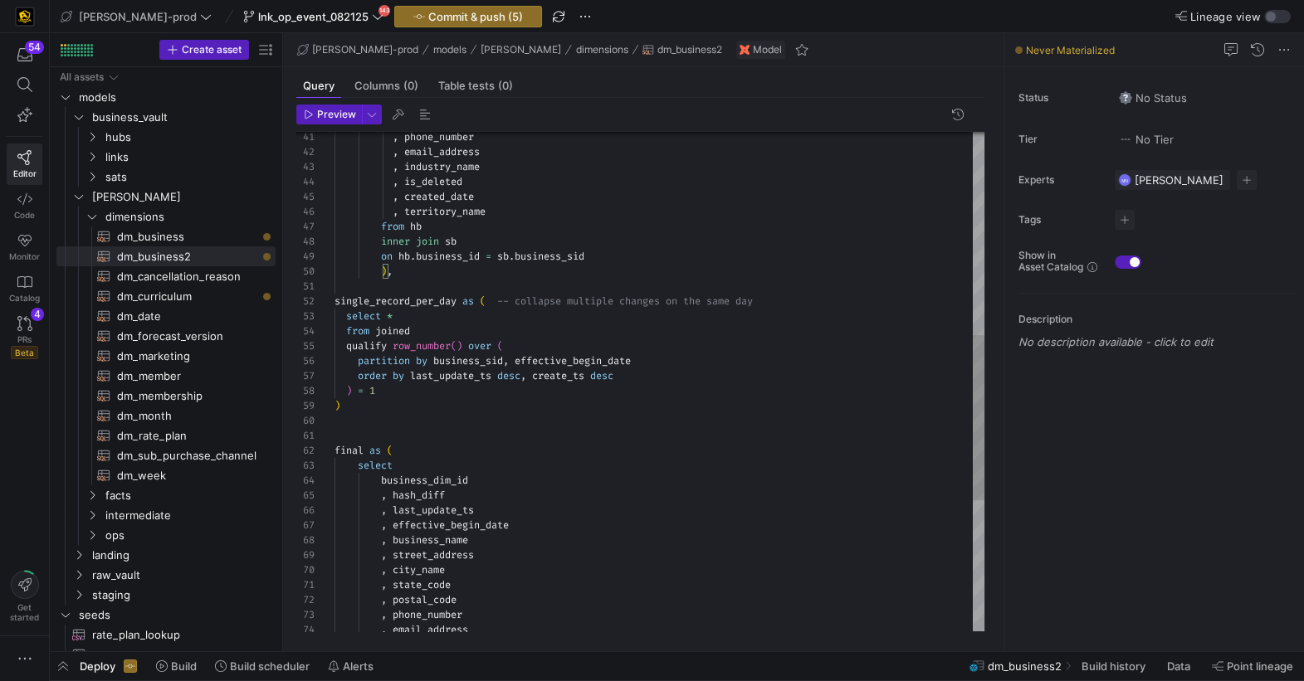
scroll to position [134, 0]
click at [348, 425] on div ", email_address , phone_number , industry_name , is_deleted , created_date , te…" at bounding box center [660, 272] width 650 height 1507
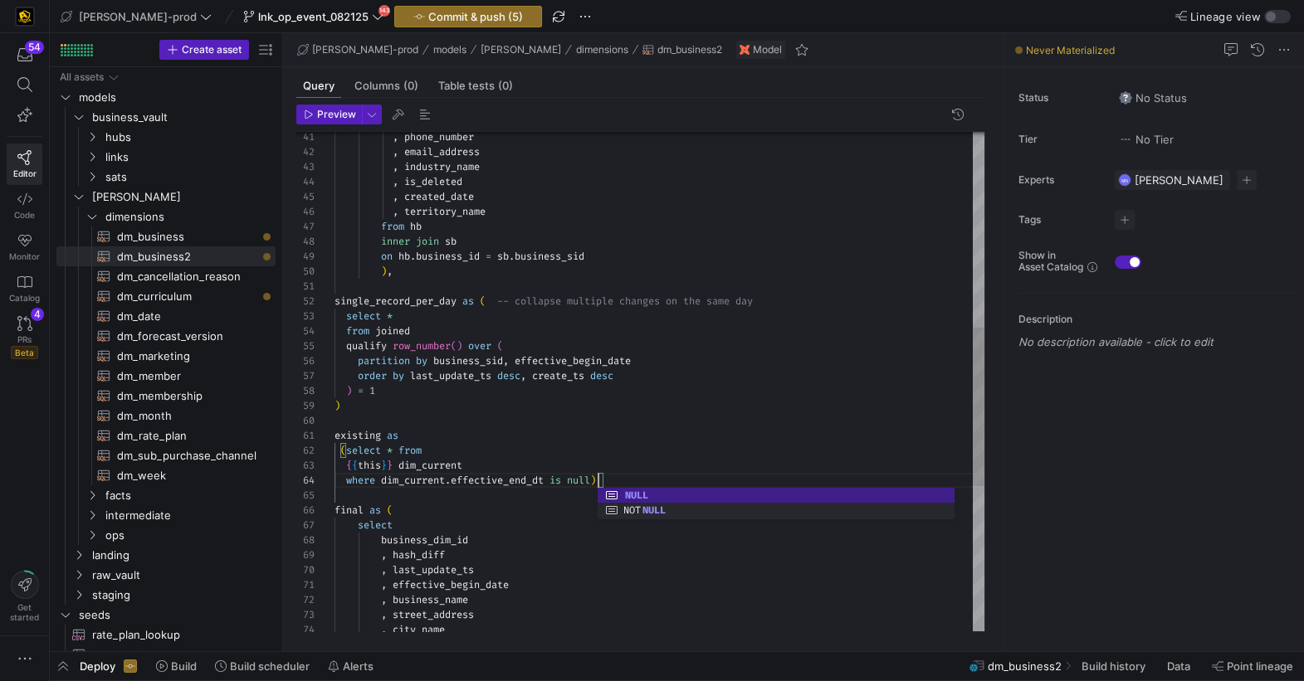
scroll to position [104, 137]
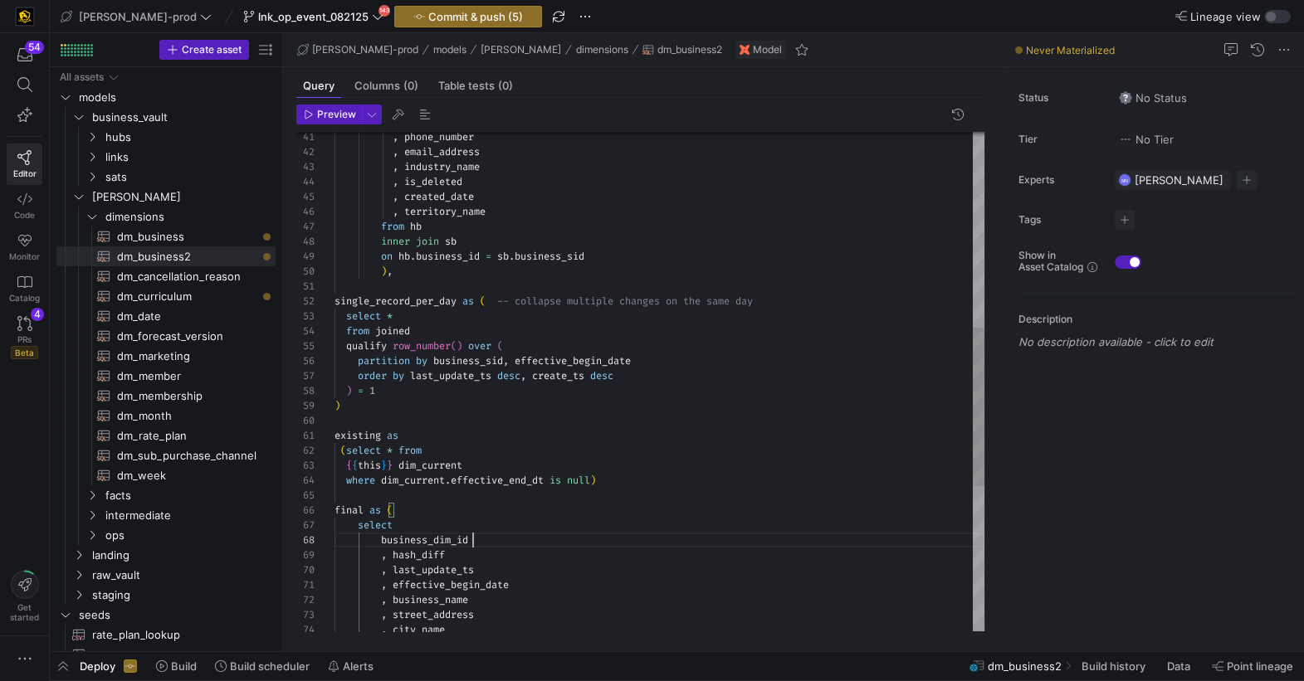
click at [529, 538] on div ", email_address , phone_number , industry_name , is_deleted , created_date , te…" at bounding box center [660, 302] width 650 height 1567
click at [654, 467] on div ", email_address , phone_number , industry_name , is_deleted , created_date , te…" at bounding box center [660, 302] width 650 height 1567
click at [471, 461] on div ", email_address , phone_number , industry_name , is_deleted , created_date , te…" at bounding box center [660, 302] width 650 height 1567
click at [484, 460] on div ", email_address , phone_number , industry_name , is_deleted , created_date , te…" at bounding box center [660, 302] width 650 height 1567
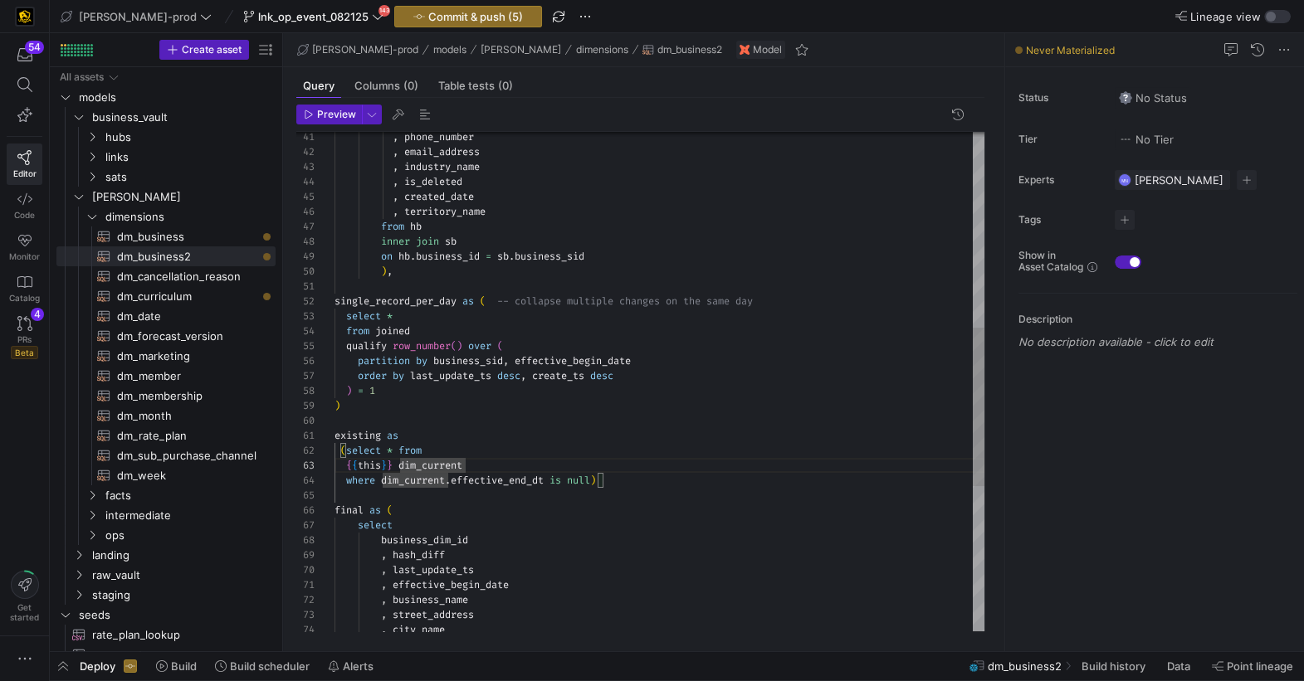
click at [642, 472] on div ", email_address , phone_number , industry_name , is_deleted , created_date , te…" at bounding box center [660, 302] width 650 height 1567
click at [633, 491] on div ", email_address , phone_number , industry_name , is_deleted , created_date , te…" at bounding box center [660, 302] width 650 height 1567
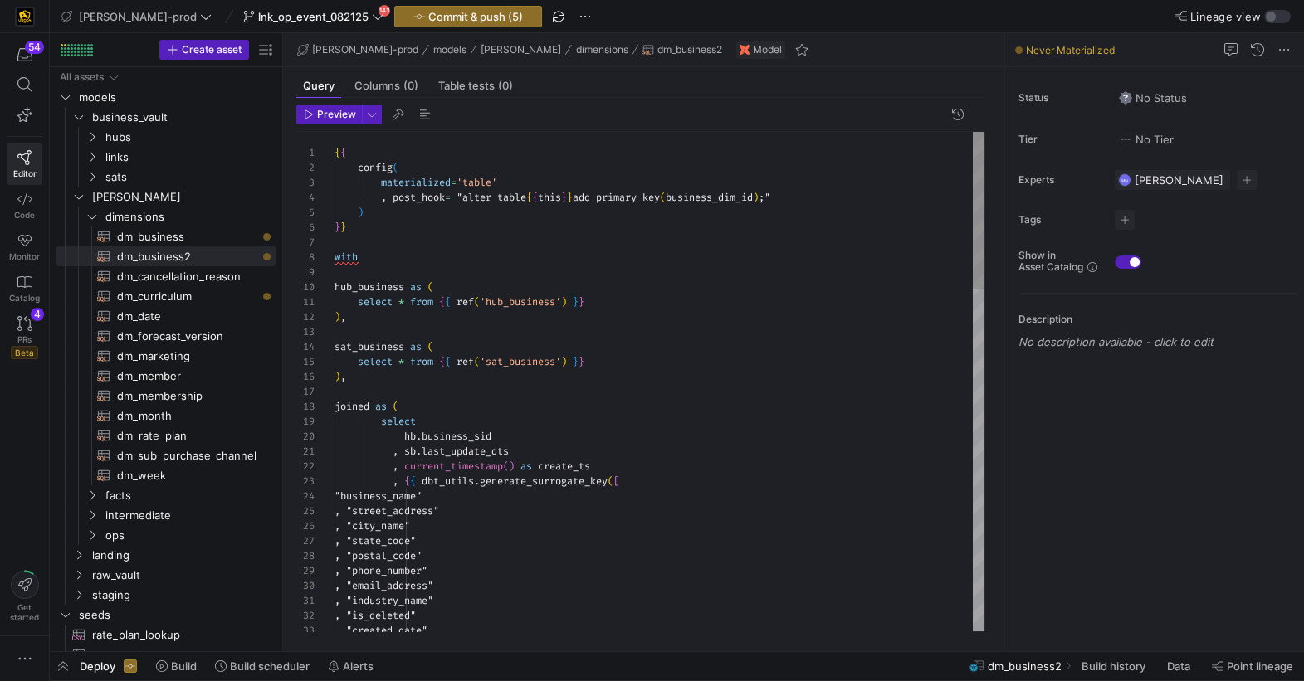
scroll to position [29, 167]
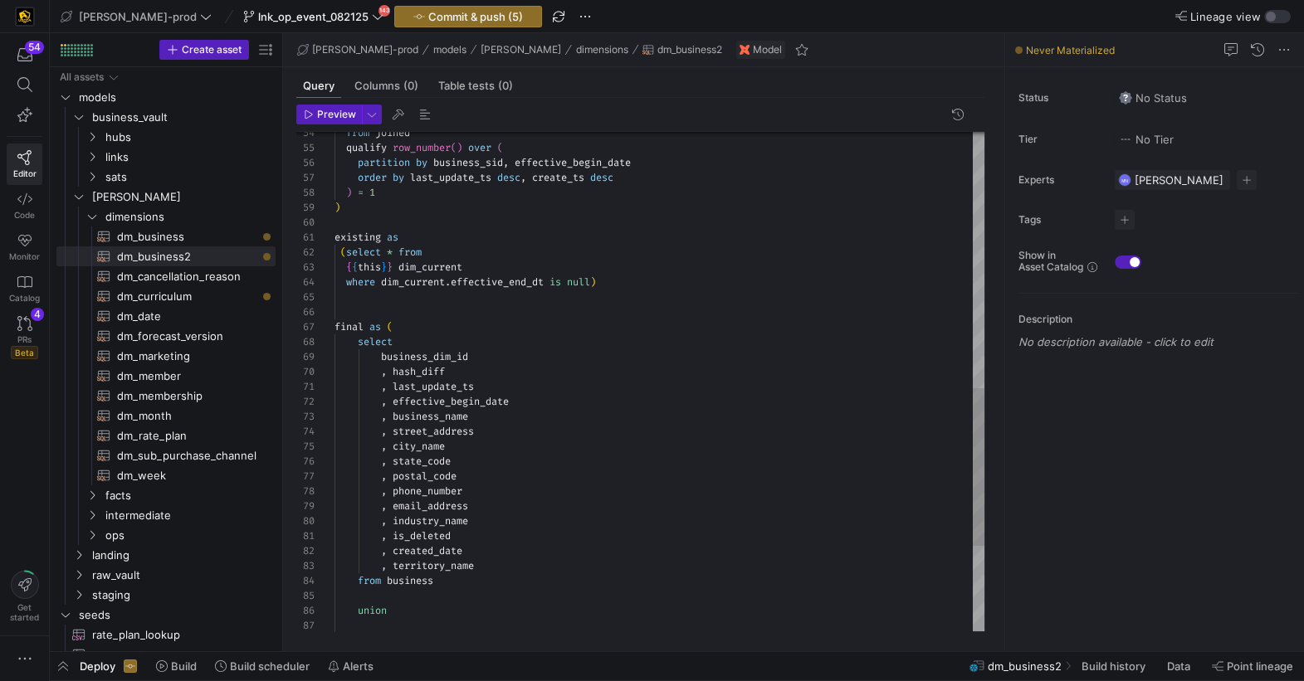
scroll to position [75, 0]
click at [349, 305] on div "from joined qualify row_number ( ) over ( partition by business_sid , effective…" at bounding box center [660, 111] width 650 height 1582
click at [911, 344] on div "from joined qualify row_number ( ) over ( partition by business_sid , effective…" at bounding box center [660, 111] width 650 height 1582
type textarea "existing as (select * from {{this}} dim_current where dim_current.effective_end…"
